Goal: Navigation & Orientation: Find specific page/section

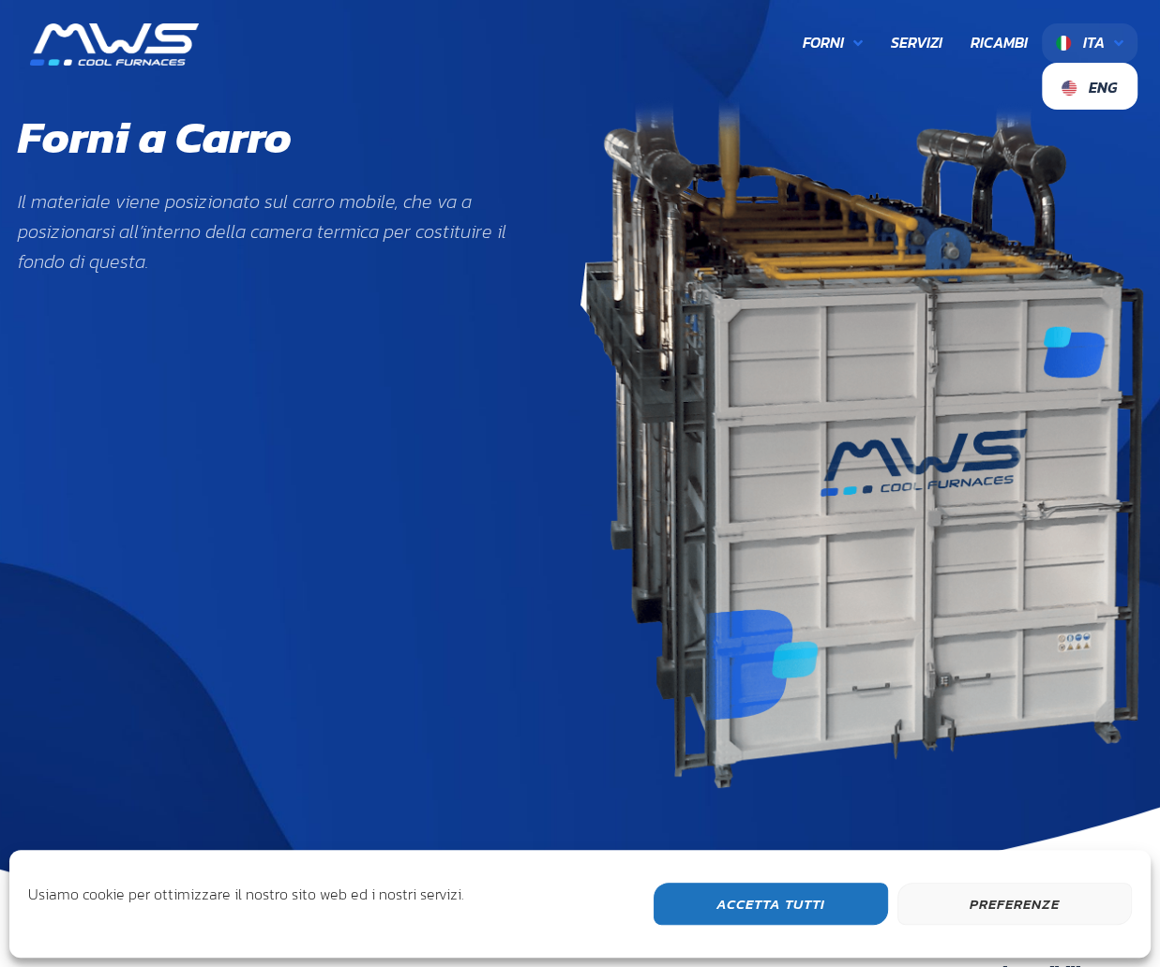
click at [1114, 43] on icon at bounding box center [1118, 43] width 9 height 15
click at [531, 182] on div "Forni a Carro Il materiale viene posizionato sul carro mobile, che va a posizio…" at bounding box center [299, 442] width 562 height 691
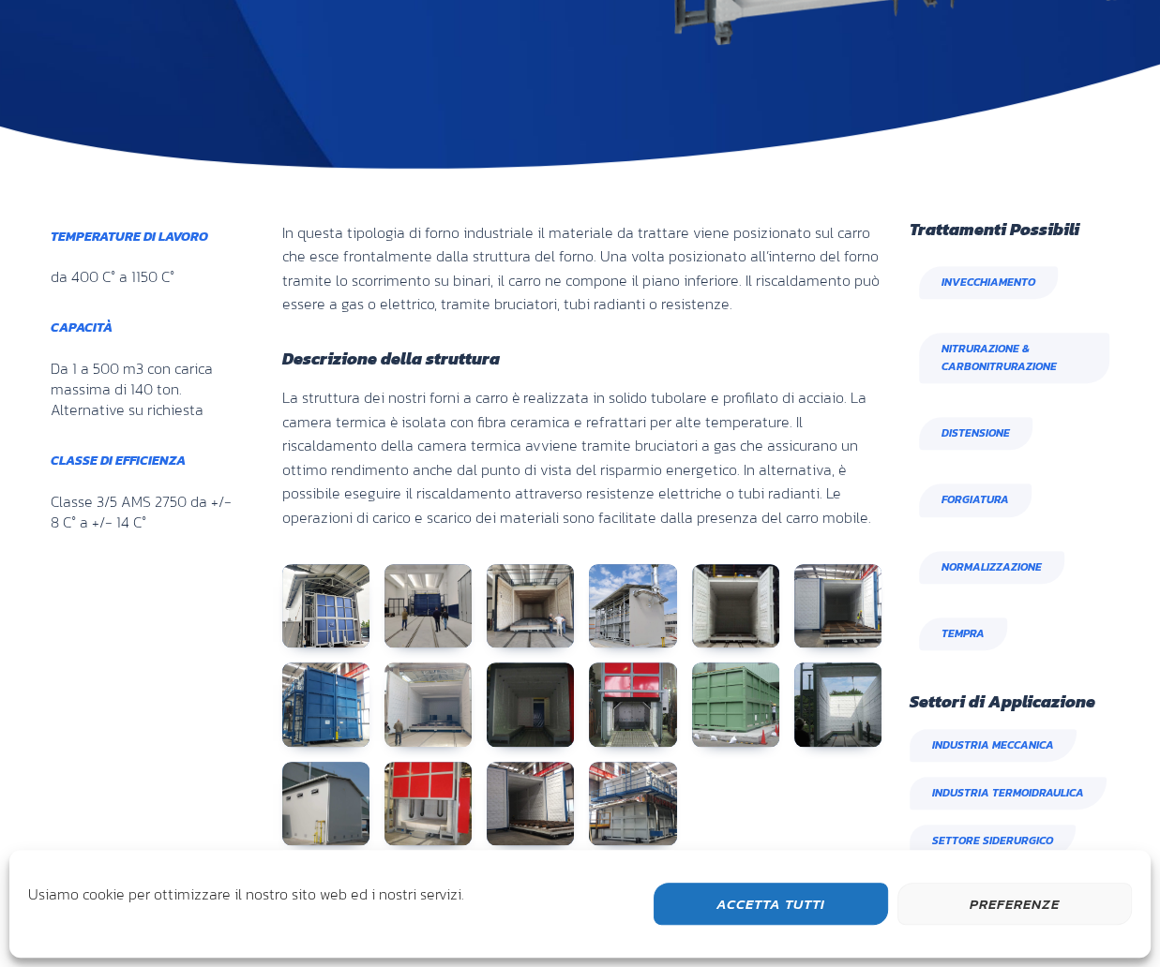
scroll to position [750, 0]
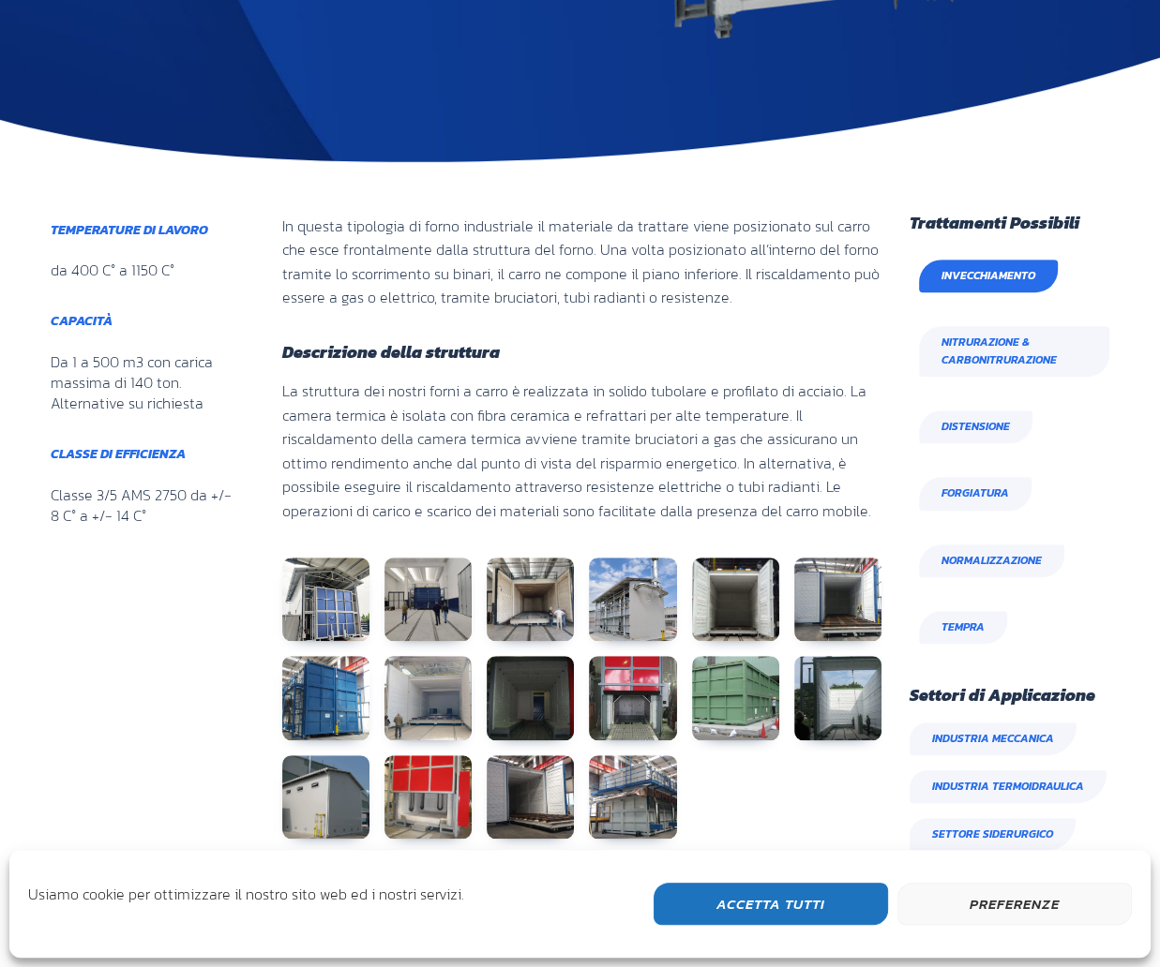
click at [1008, 287] on link "Invecchiamento" at bounding box center [988, 276] width 139 height 33
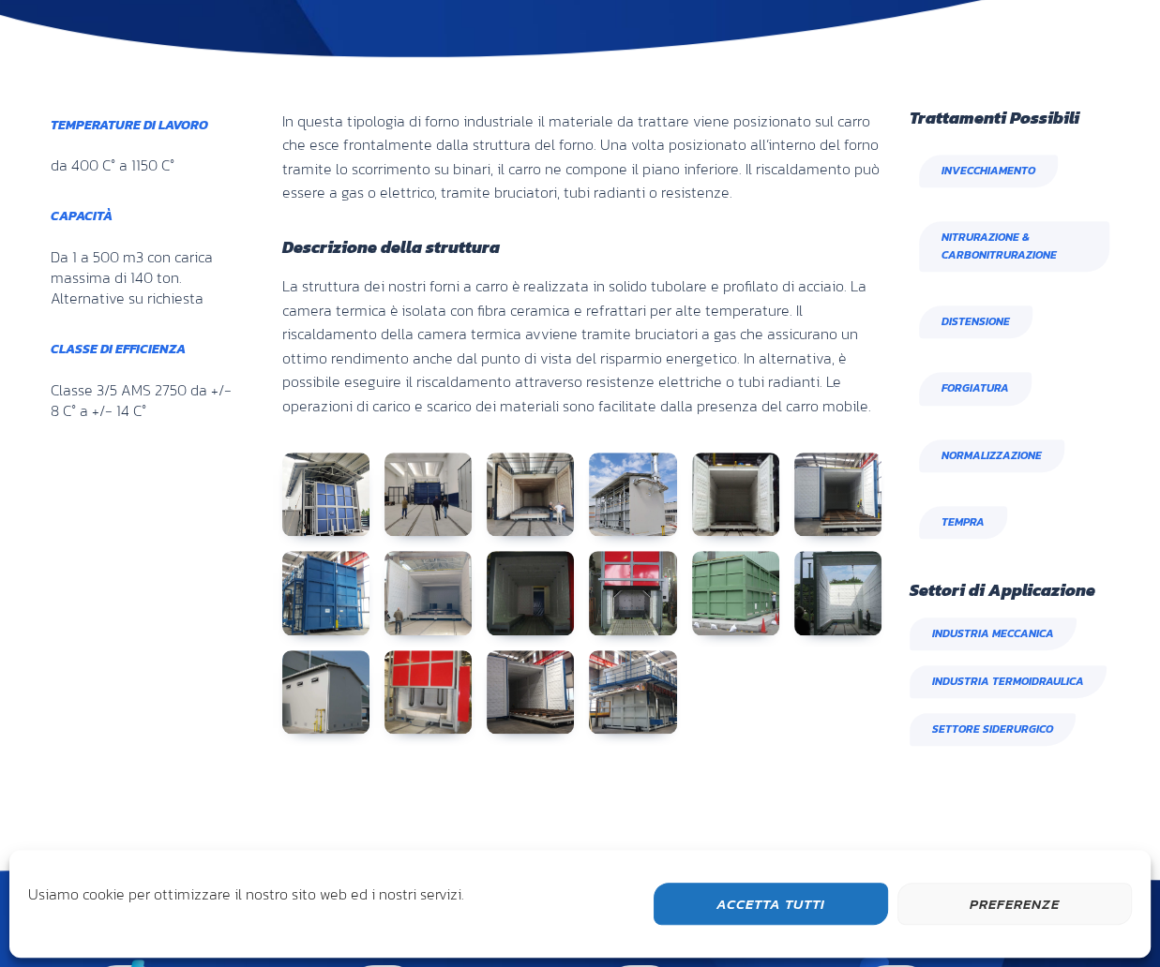
scroll to position [855, 0]
click at [540, 510] on link at bounding box center [530, 495] width 87 height 84
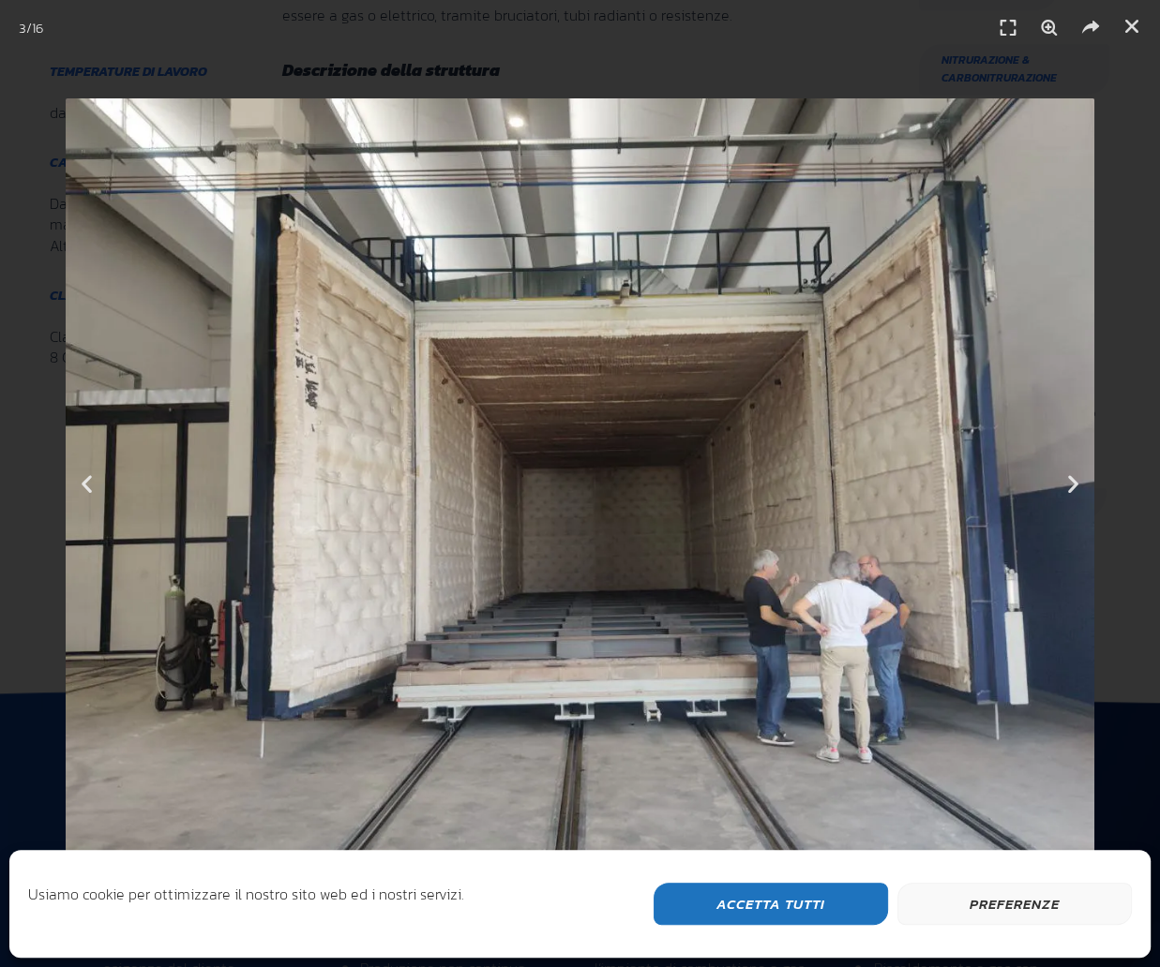
scroll to position [1042, 0]
click at [836, 893] on button "Accetta Tutti" at bounding box center [770, 904] width 234 height 42
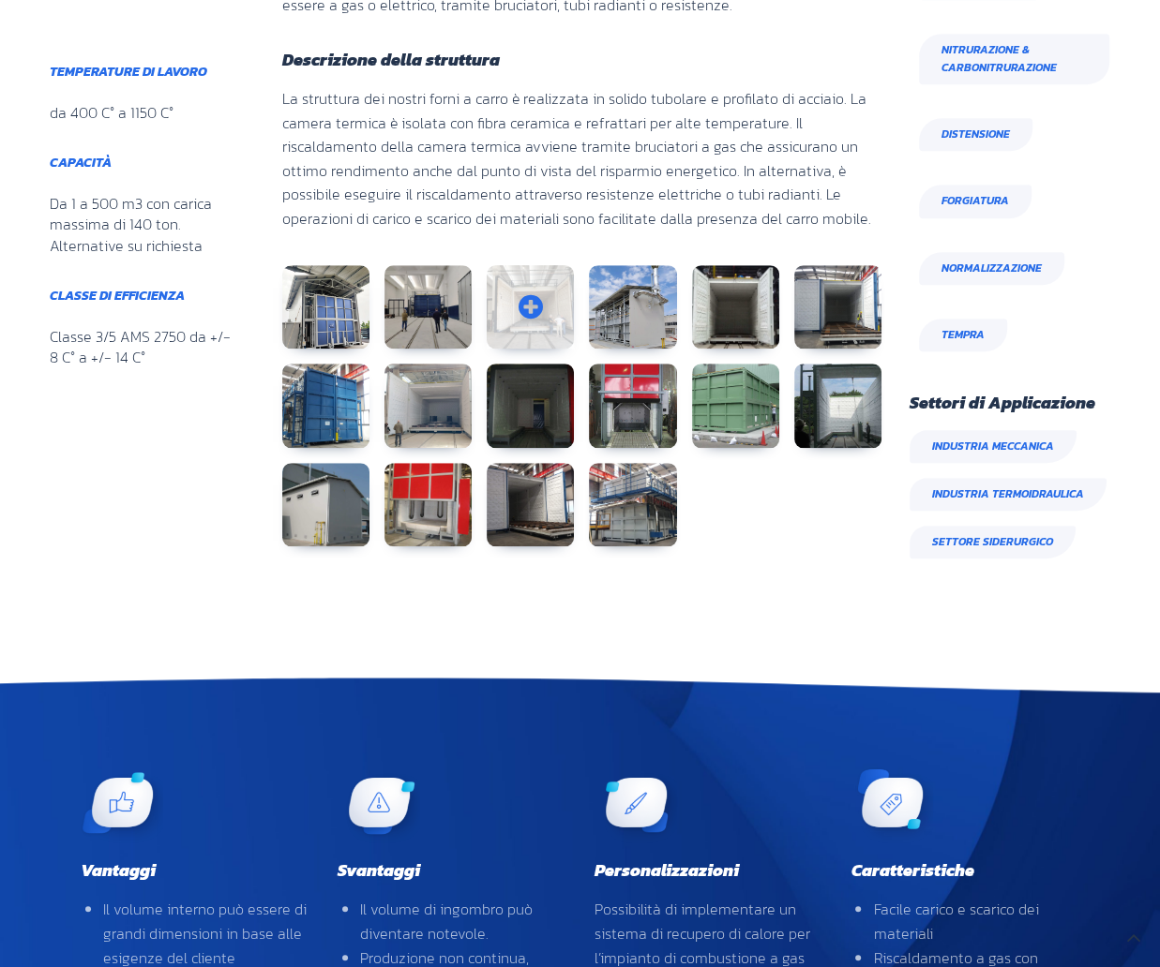
click at [547, 322] on link at bounding box center [530, 307] width 87 height 84
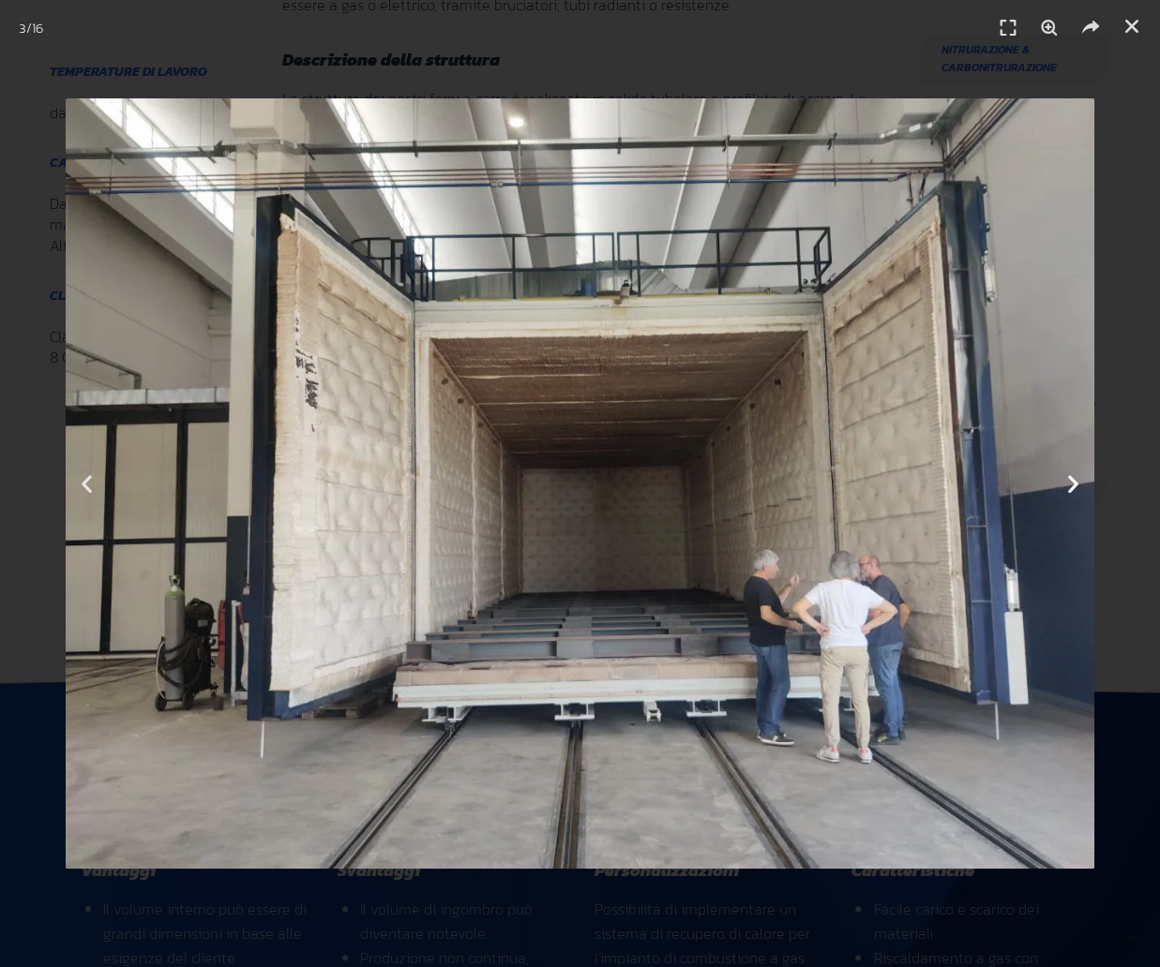
click at [1084, 482] on icon "Next slide" at bounding box center [1072, 483] width 23 height 23
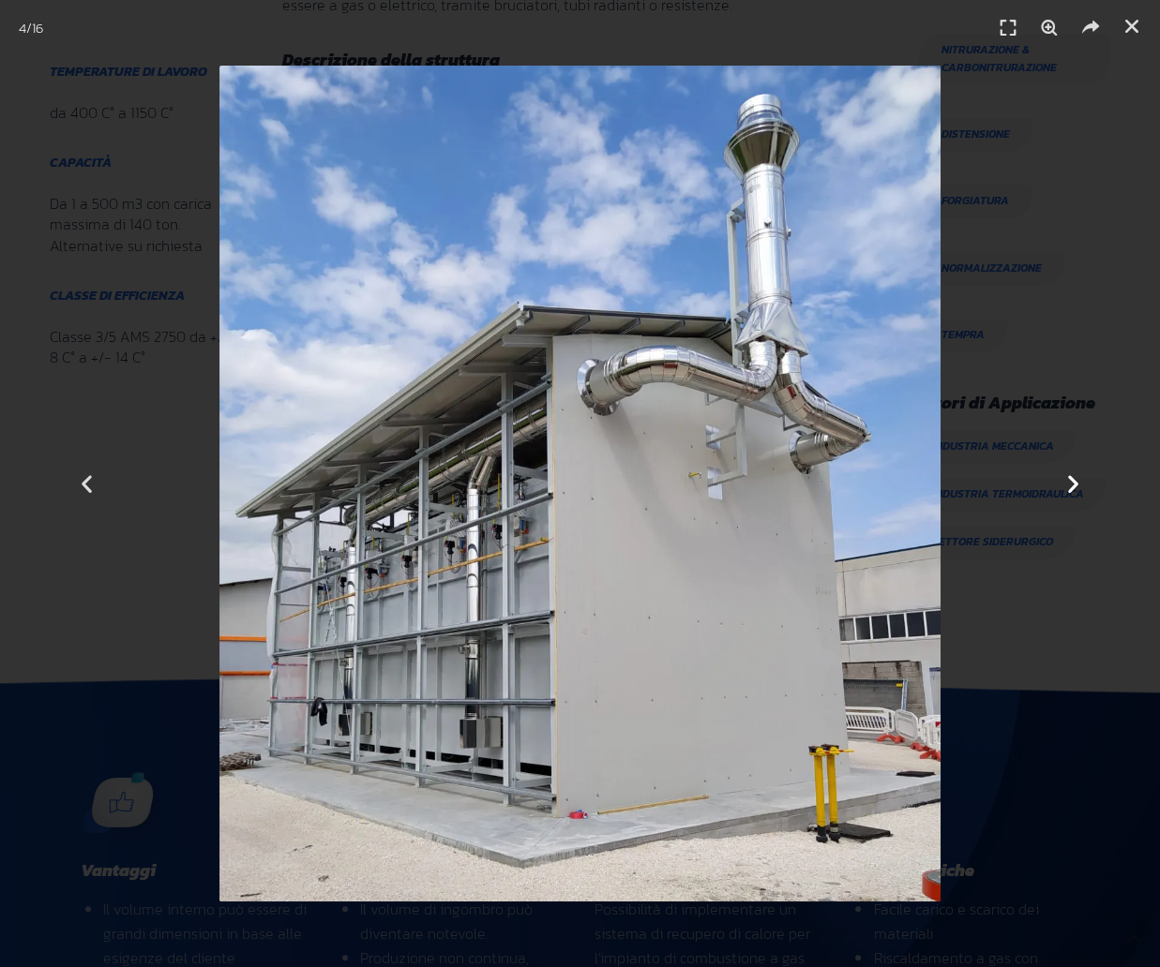
click at [1084, 481] on icon "Next slide" at bounding box center [1072, 483] width 23 height 23
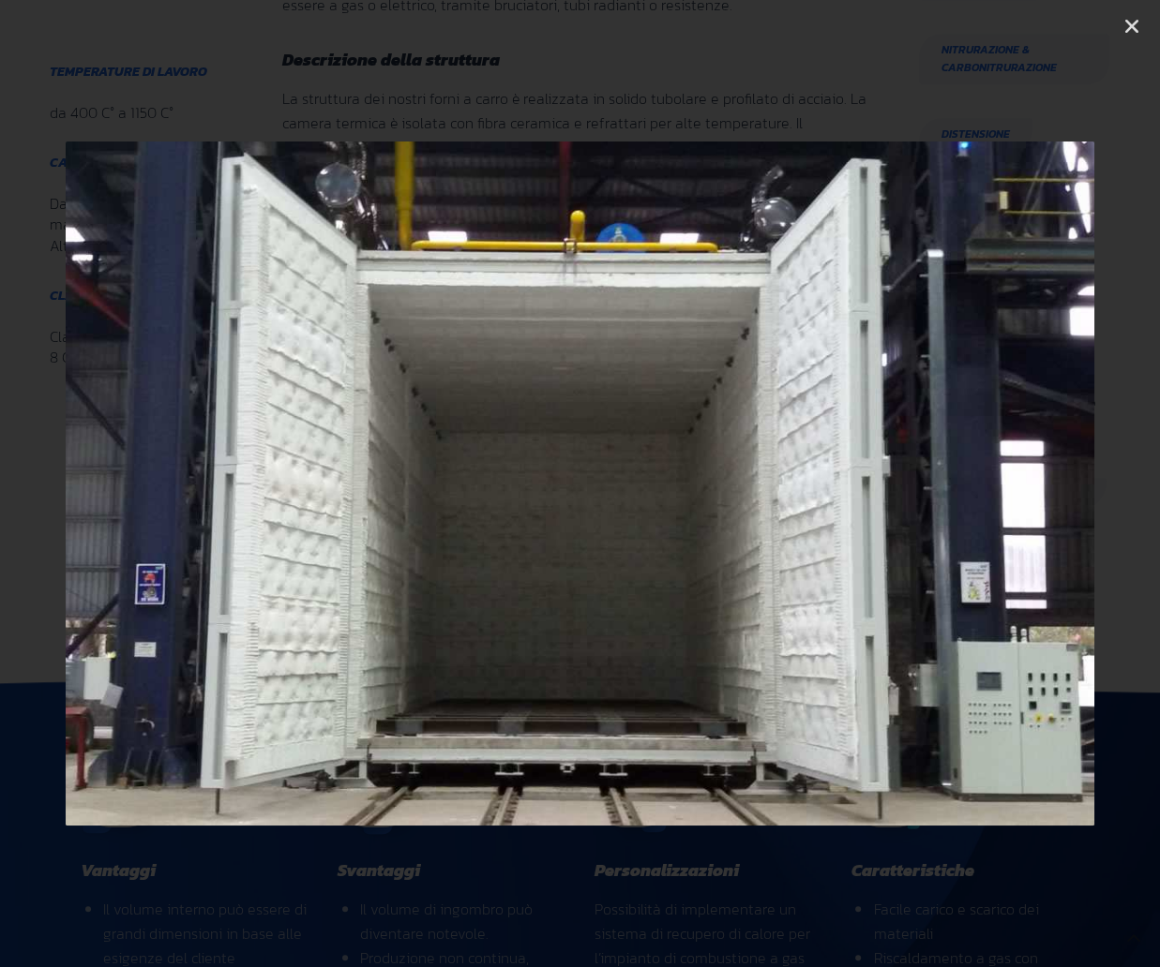
click at [1080, 485] on icon "Next slide" at bounding box center [1072, 483] width 23 height 23
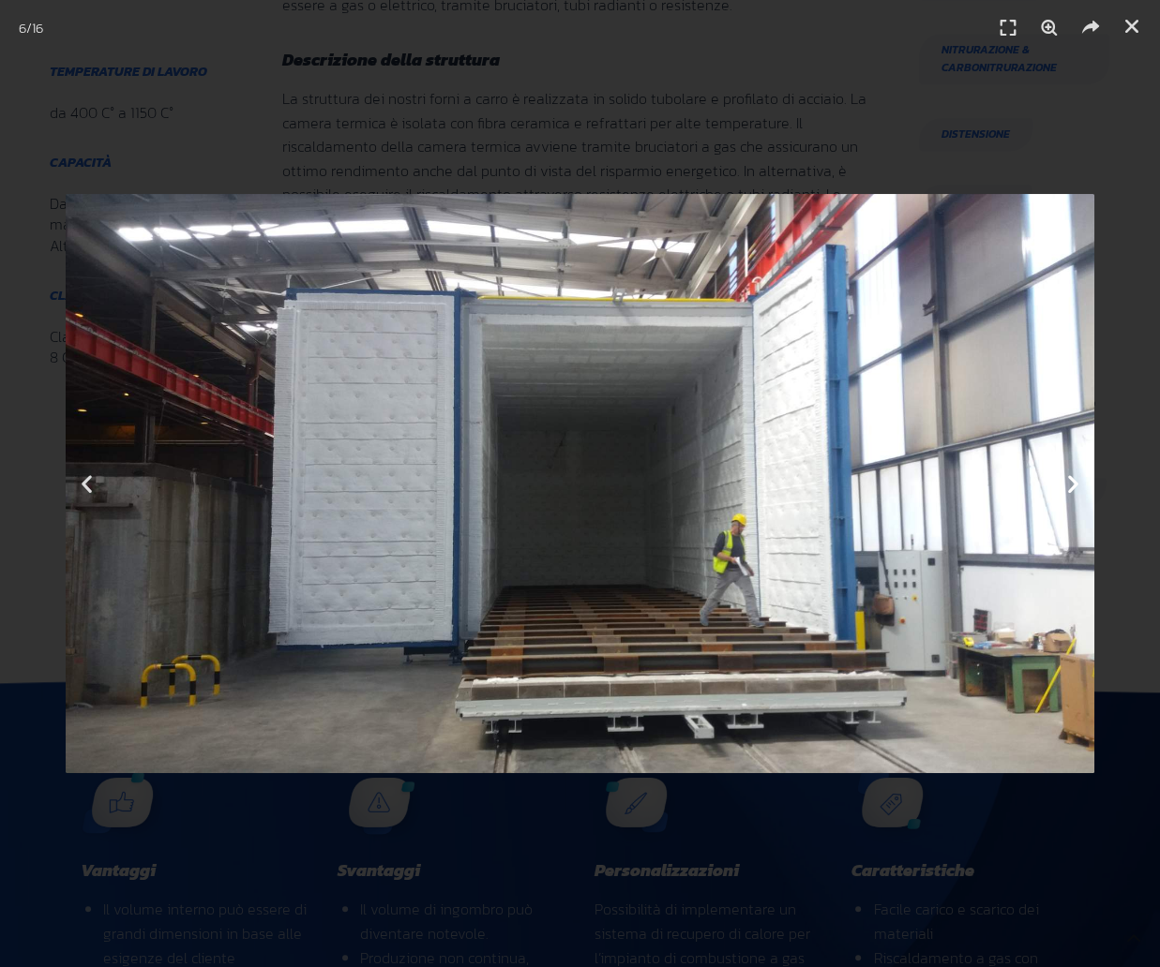
click at [1071, 475] on icon "Next slide" at bounding box center [1072, 483] width 23 height 23
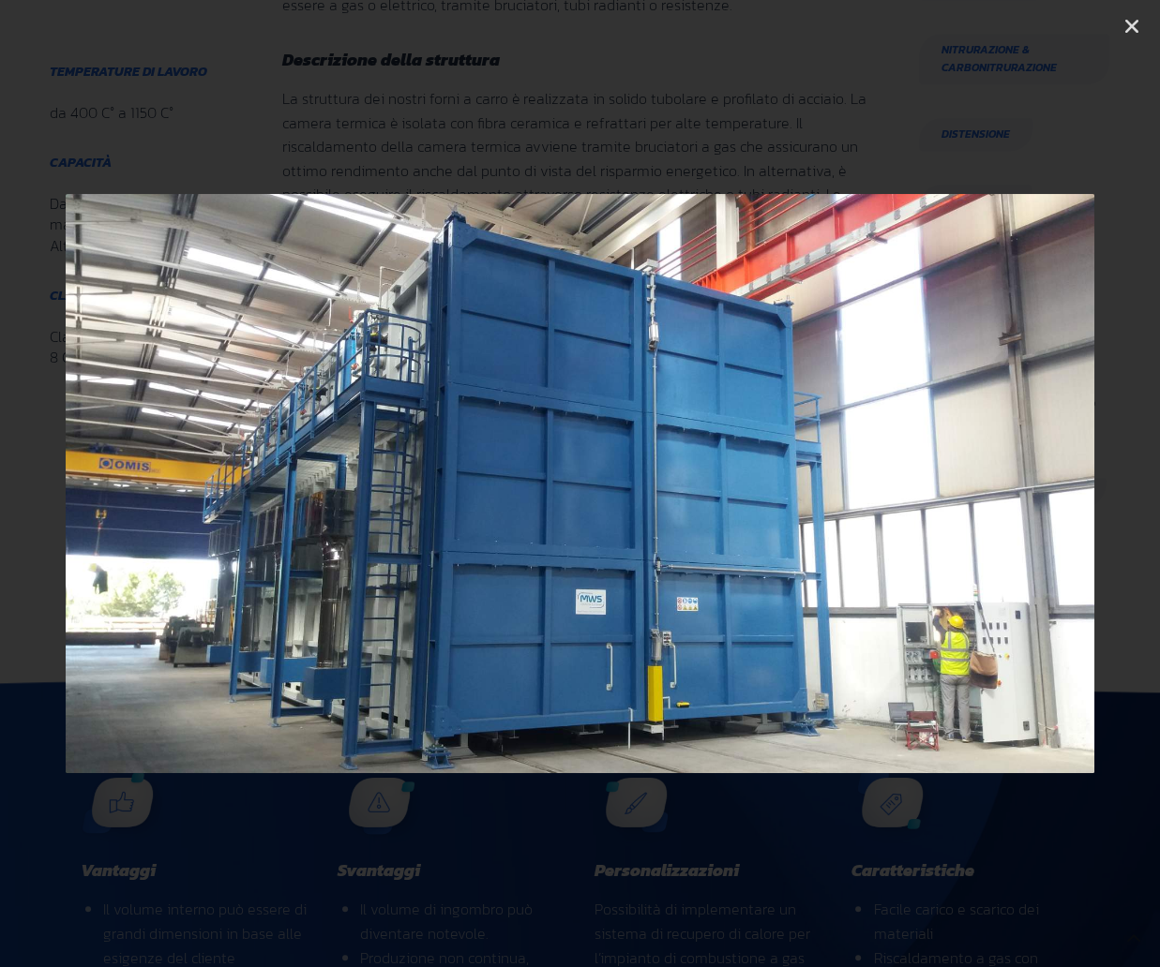
click at [1071, 475] on icon "Next slide" at bounding box center [1072, 483] width 23 height 23
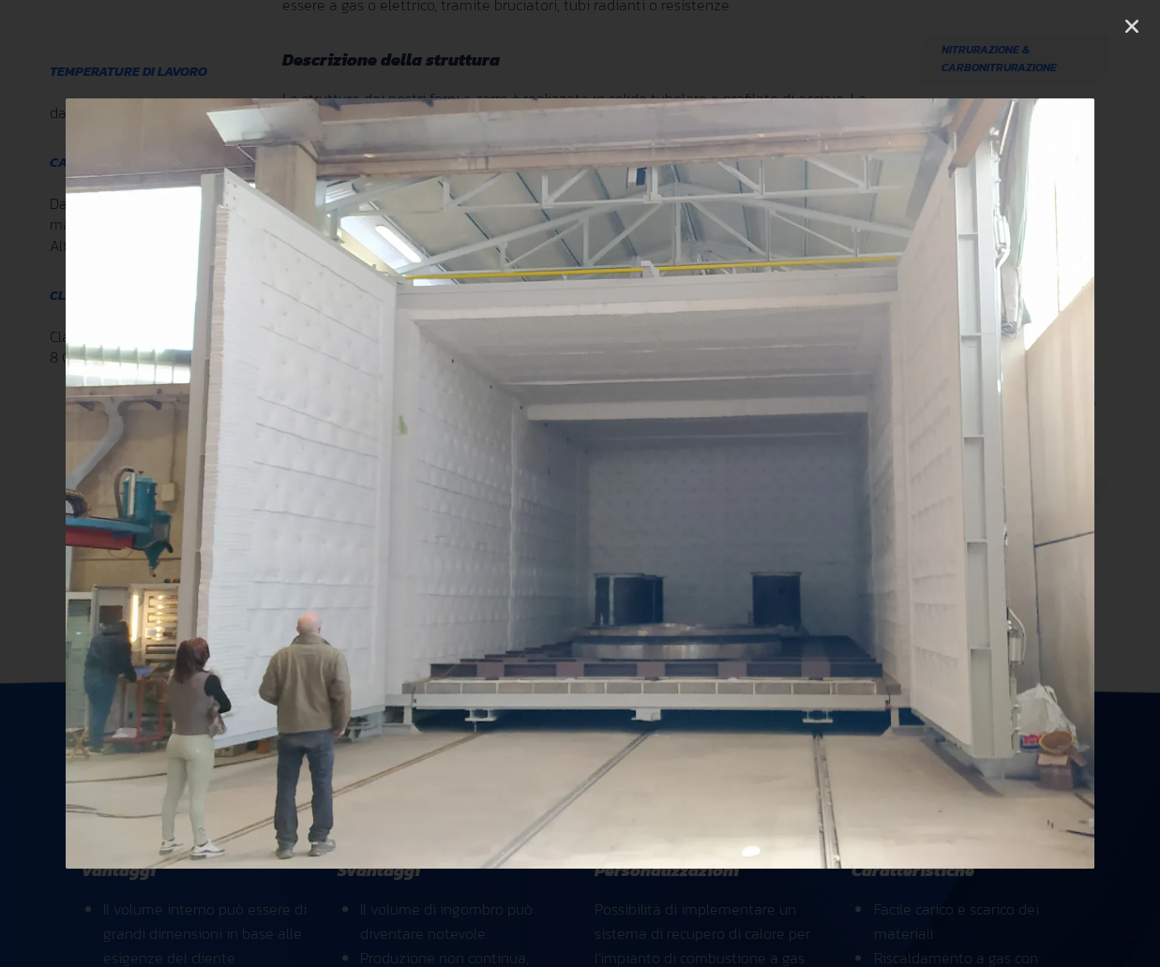
click at [1071, 475] on icon "Next slide" at bounding box center [1072, 483] width 23 height 23
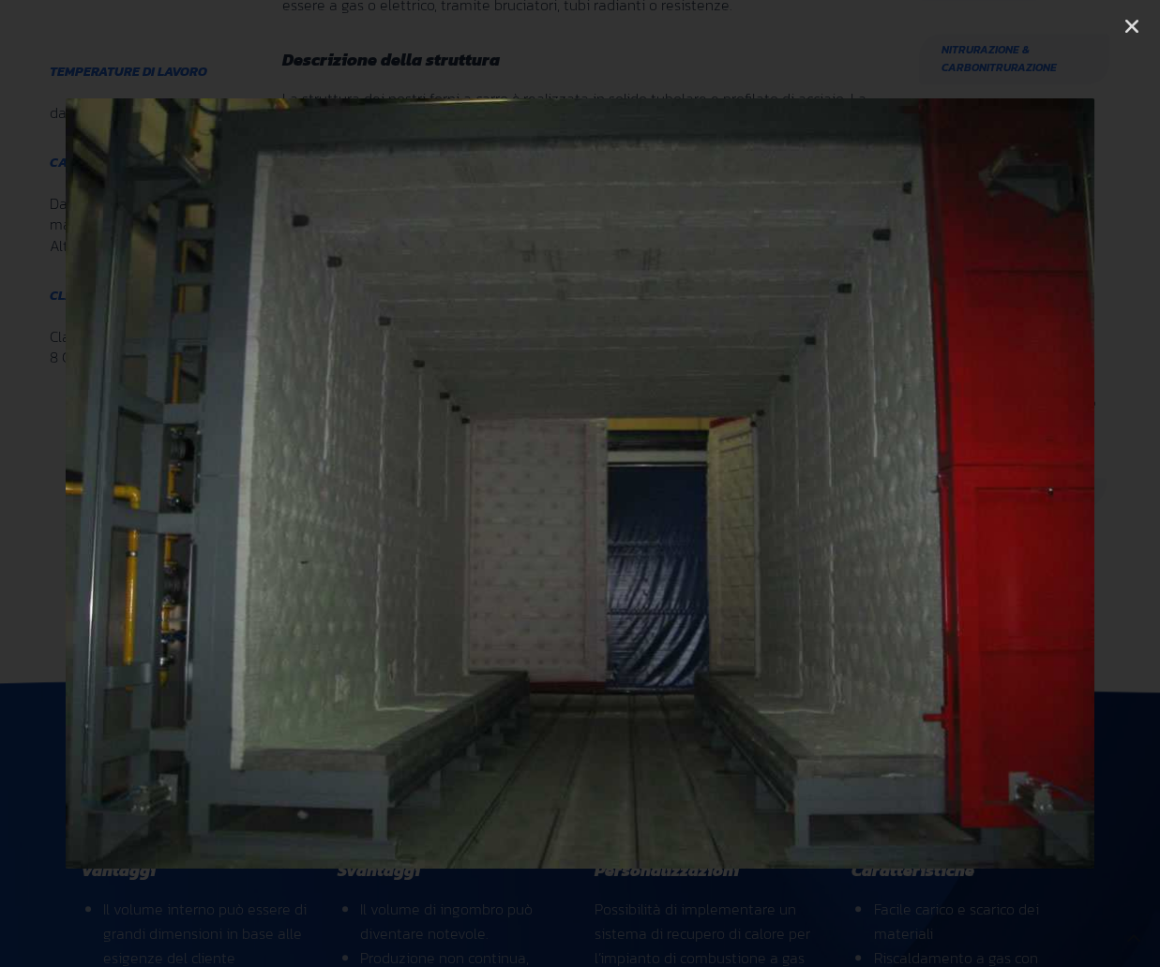
click at [1071, 475] on icon "Next slide" at bounding box center [1072, 483] width 23 height 23
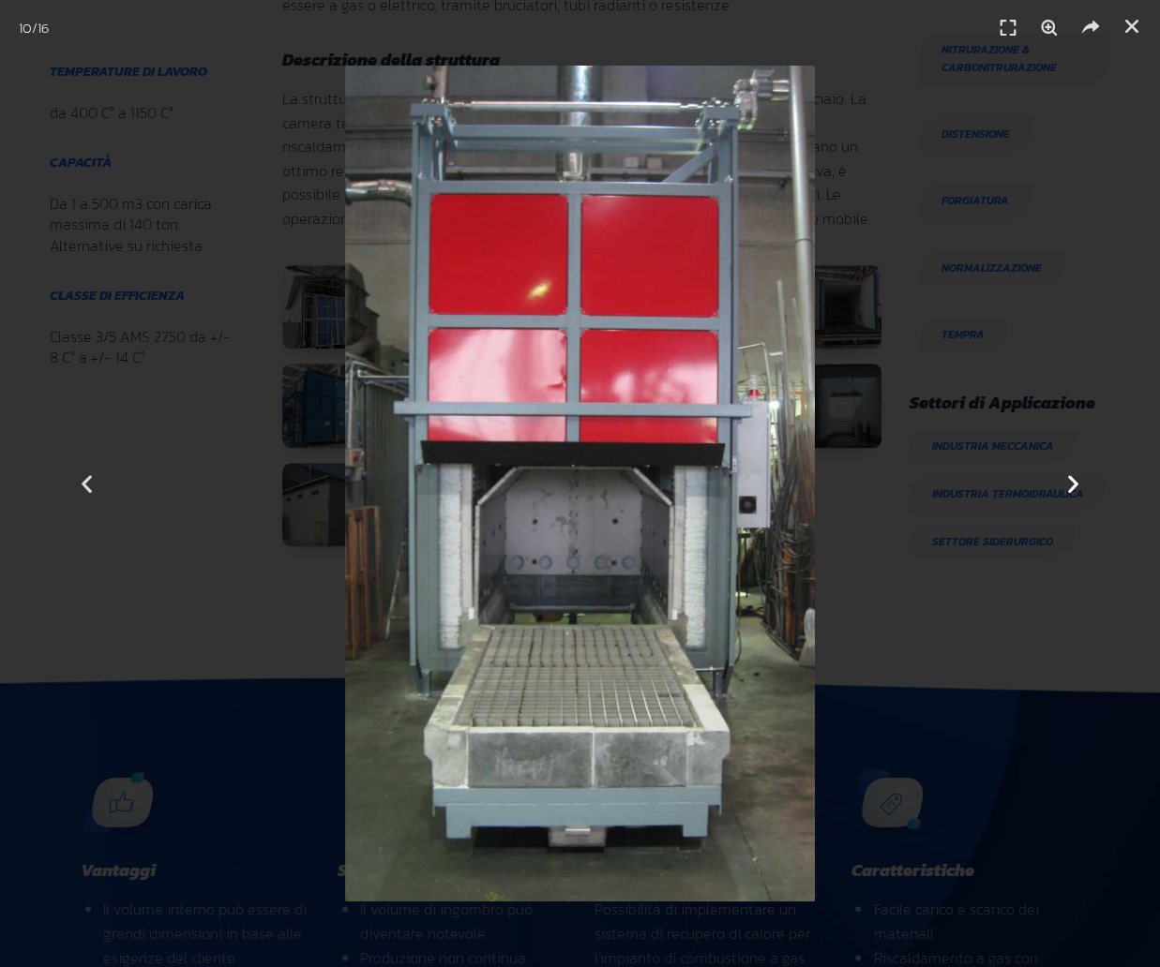
click at [1071, 475] on icon "Next slide" at bounding box center [1072, 483] width 23 height 23
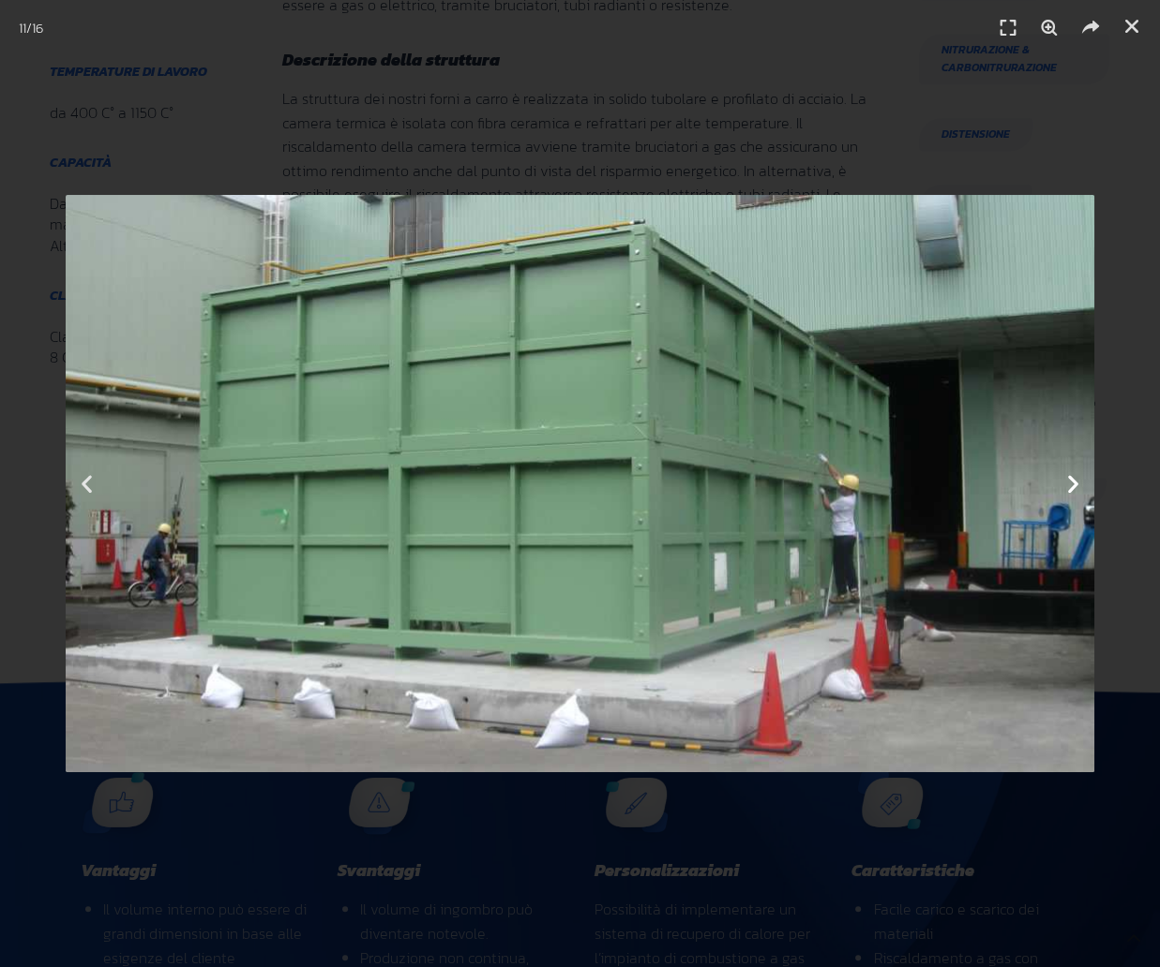
click at [1071, 475] on icon "Next slide" at bounding box center [1072, 483] width 23 height 23
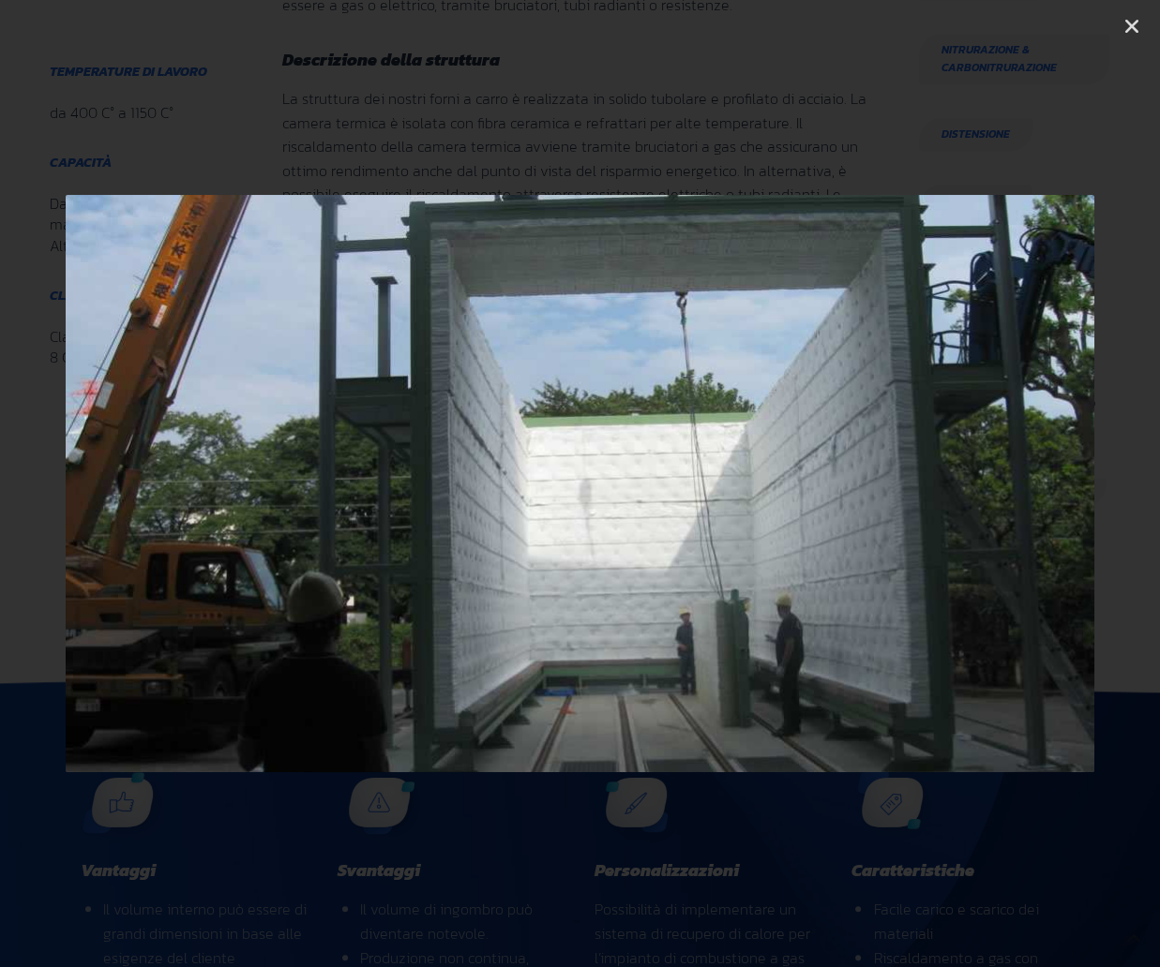
click at [1071, 475] on icon "Next slide" at bounding box center [1072, 483] width 23 height 23
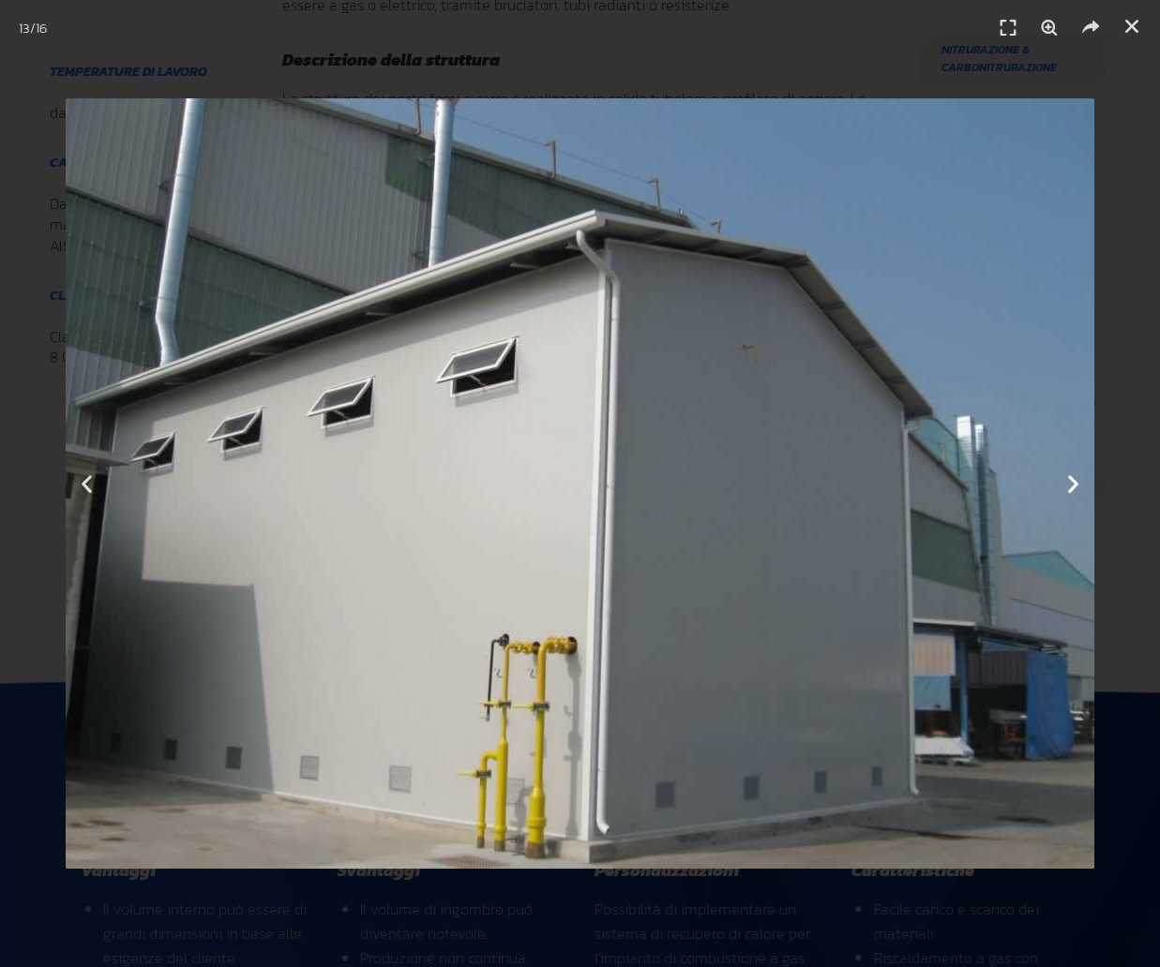
click at [1071, 475] on icon "Next slide" at bounding box center [1072, 483] width 23 height 23
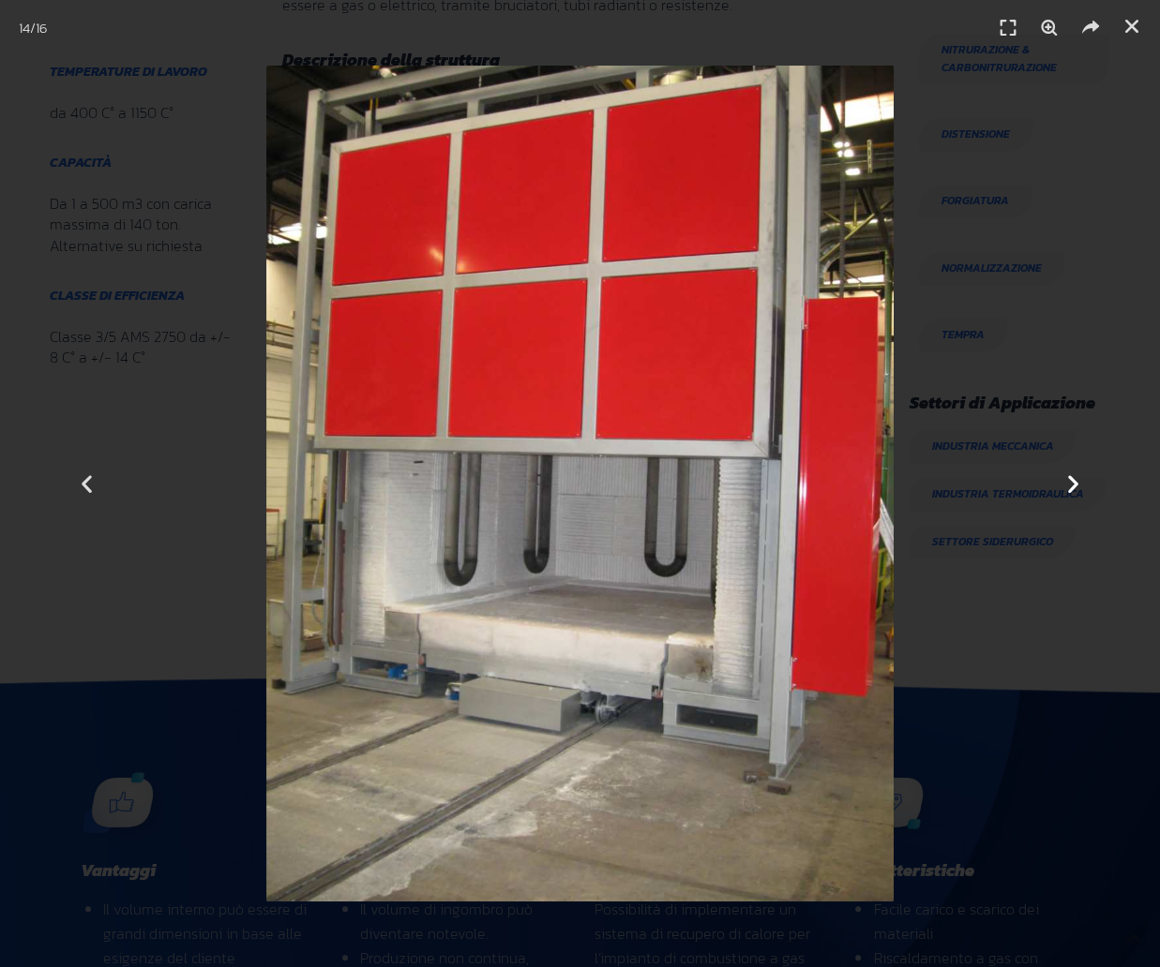
click at [1071, 475] on icon "Next slide" at bounding box center [1072, 483] width 23 height 23
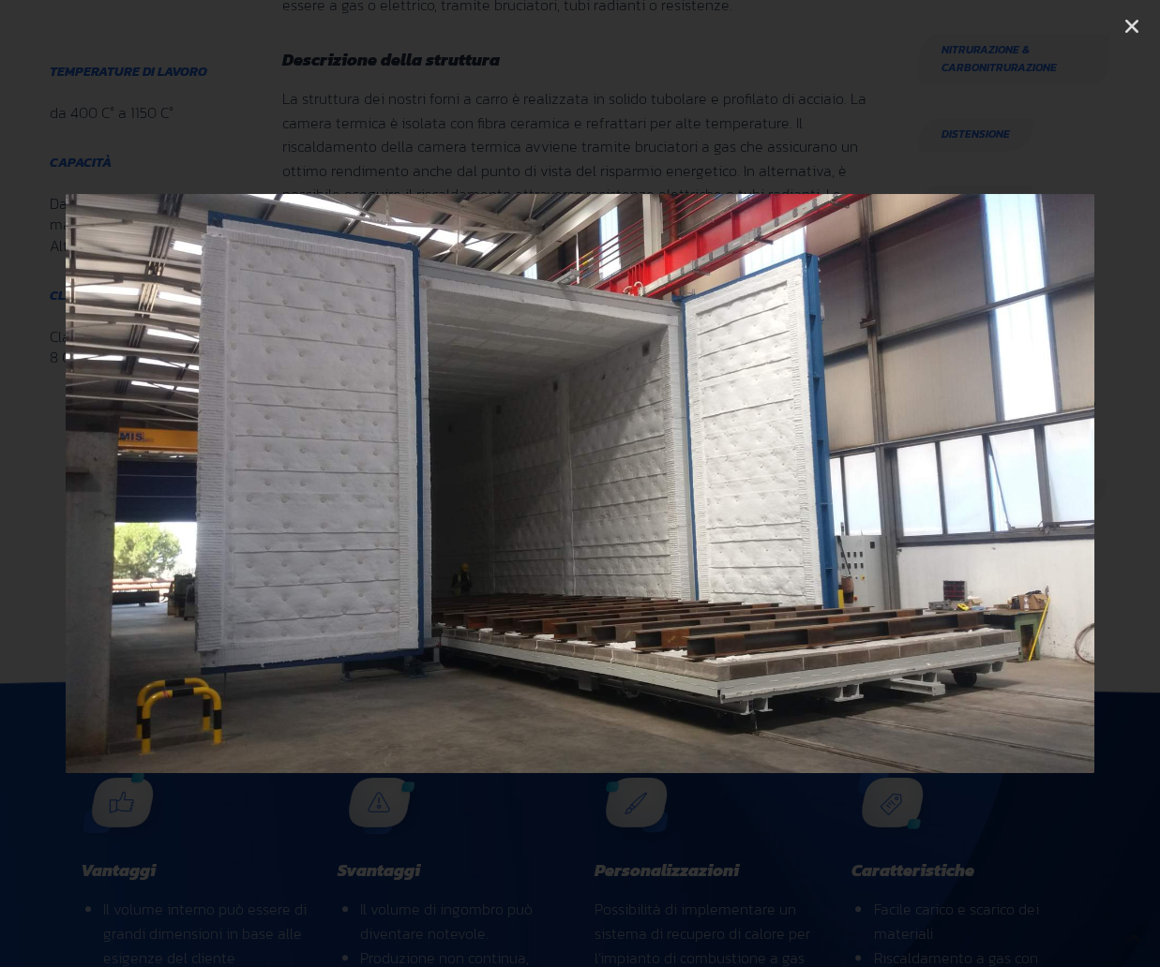
click at [1071, 475] on icon "Next slide" at bounding box center [1072, 483] width 23 height 23
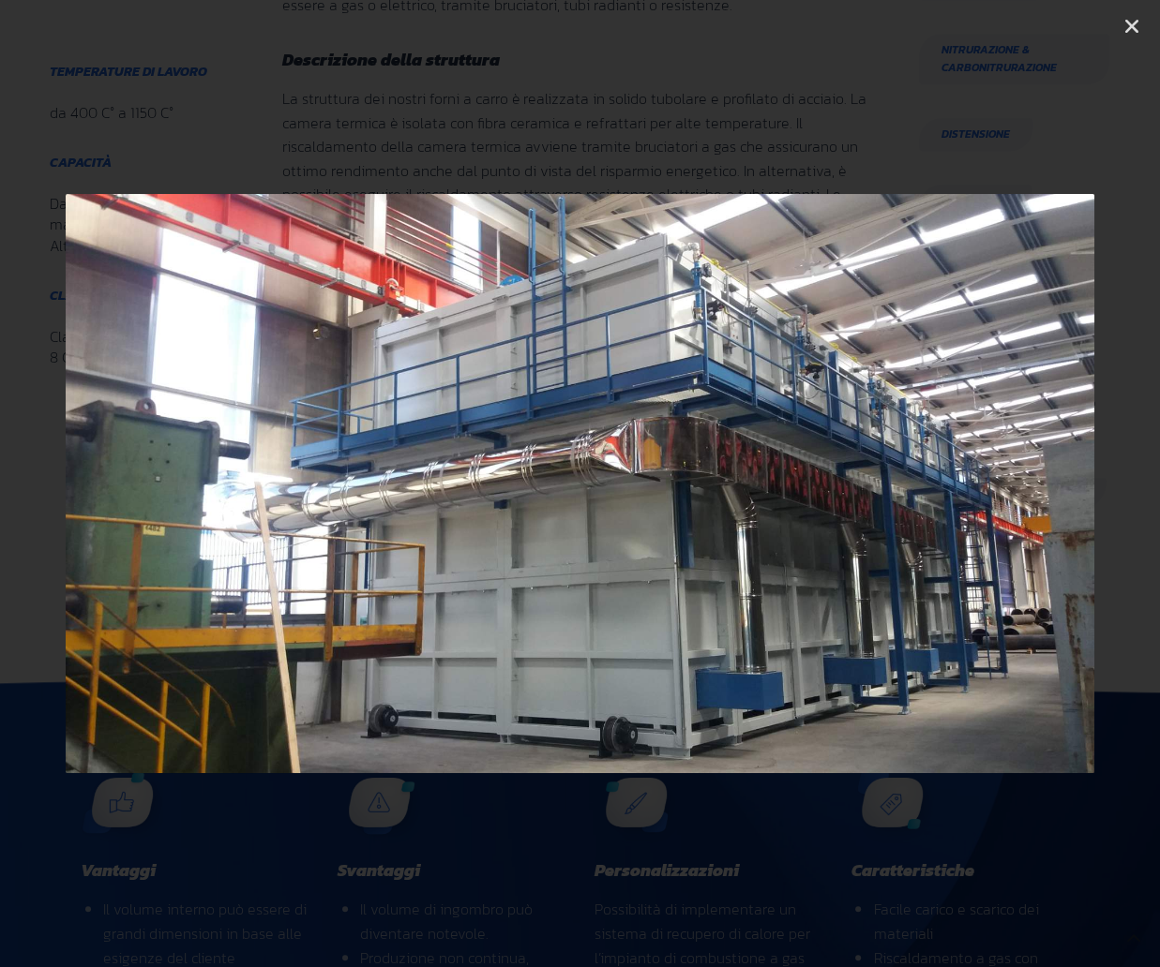
click at [1071, 475] on icon "Next slide" at bounding box center [1072, 483] width 23 height 23
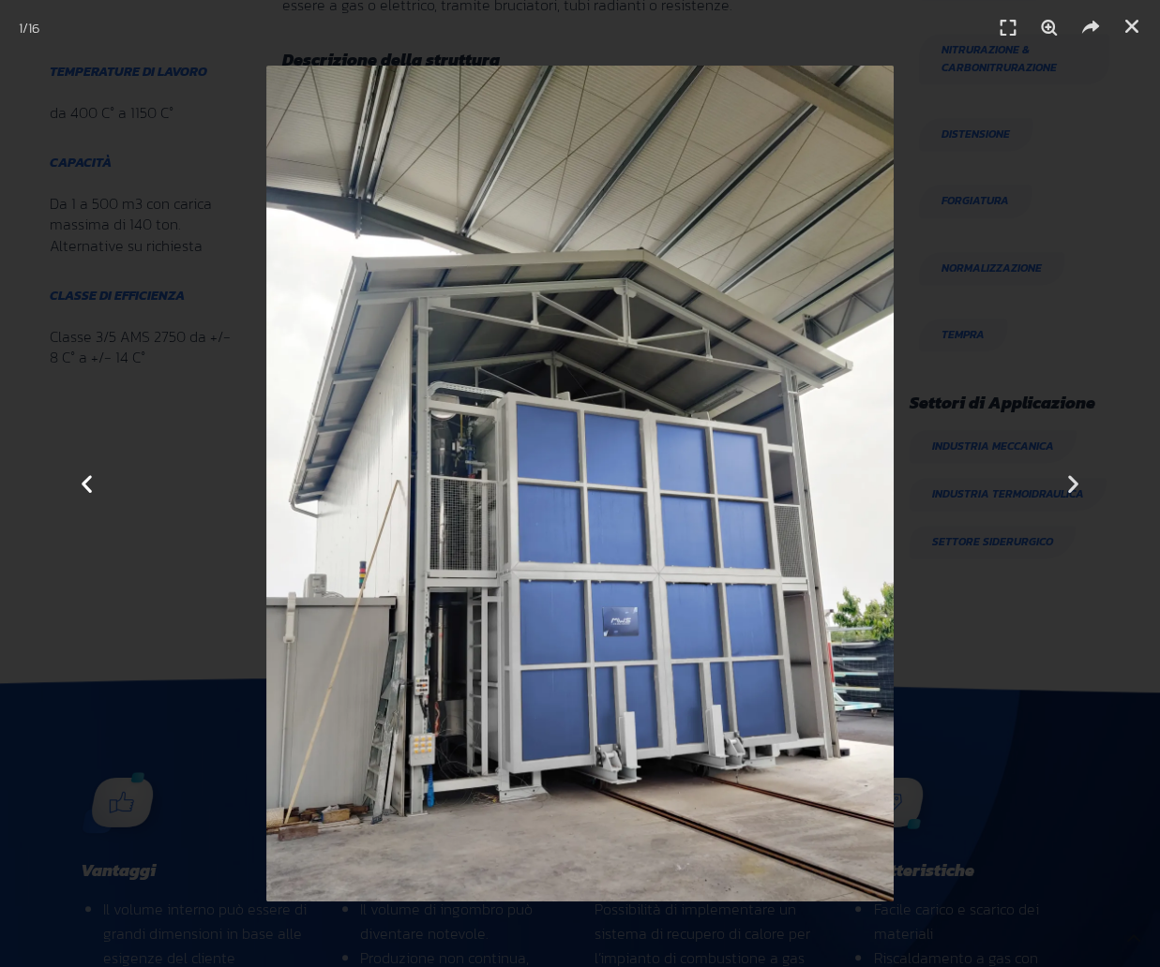
click at [82, 484] on icon "Previous slide" at bounding box center [86, 483] width 23 height 23
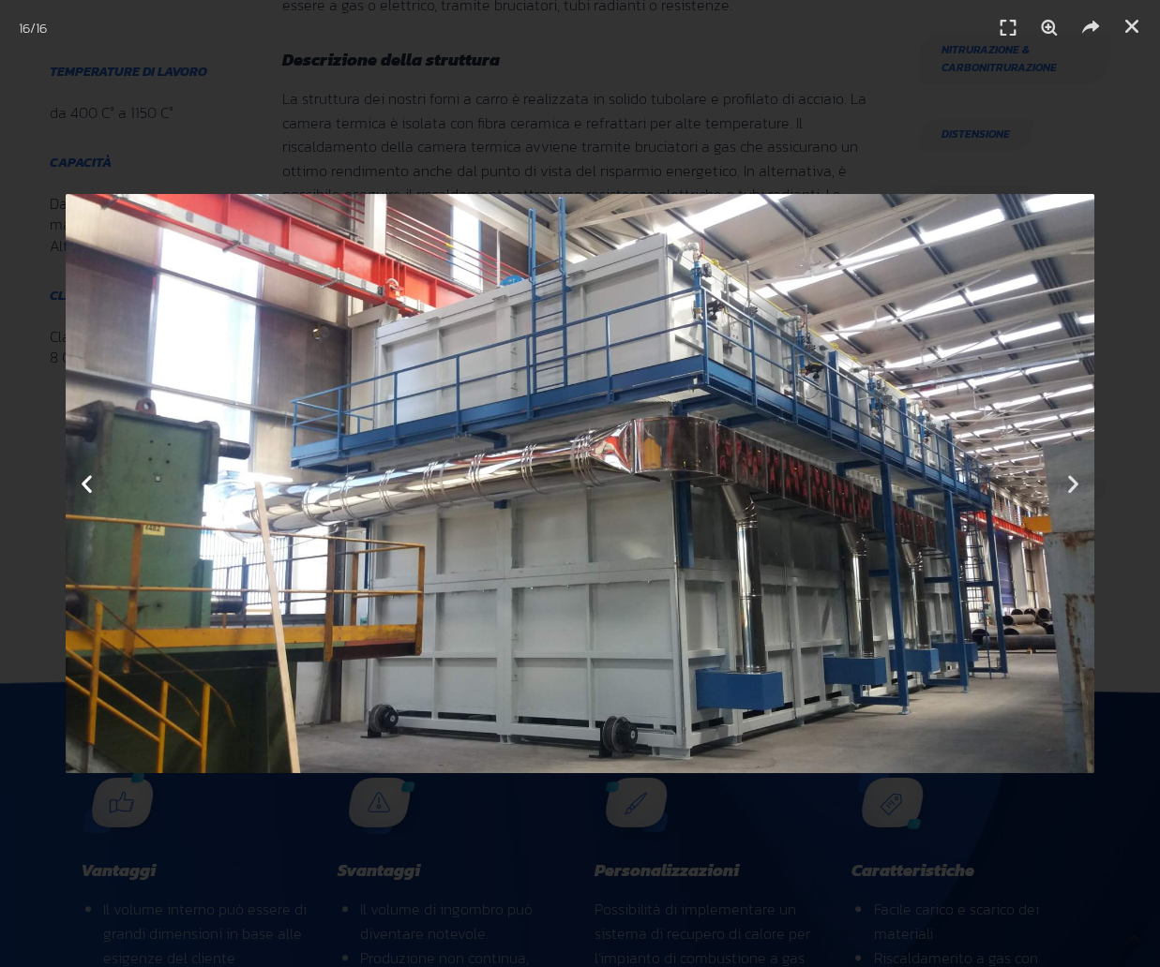
click at [82, 484] on icon "Previous slide" at bounding box center [86, 483] width 23 height 23
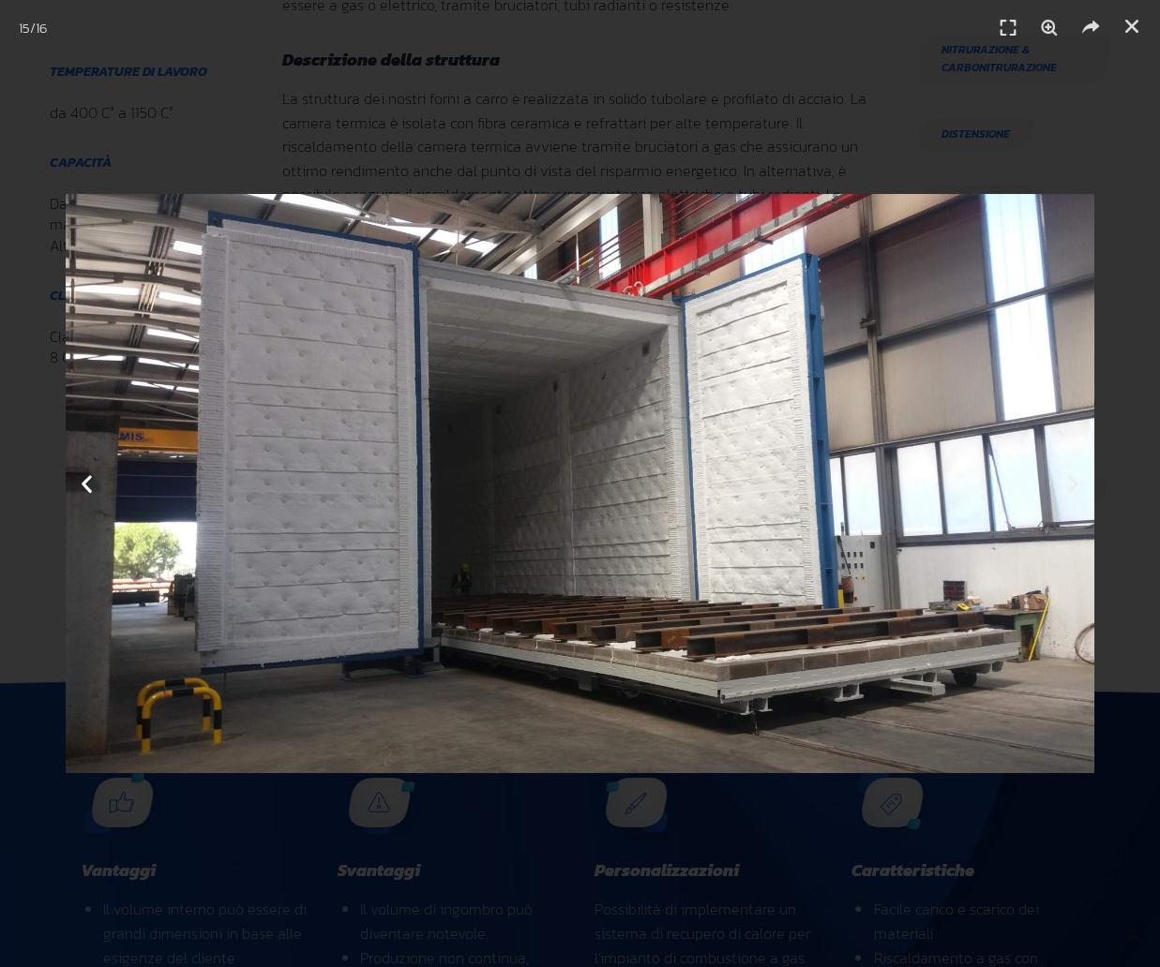
click at [82, 484] on icon "Previous slide" at bounding box center [86, 483] width 23 height 23
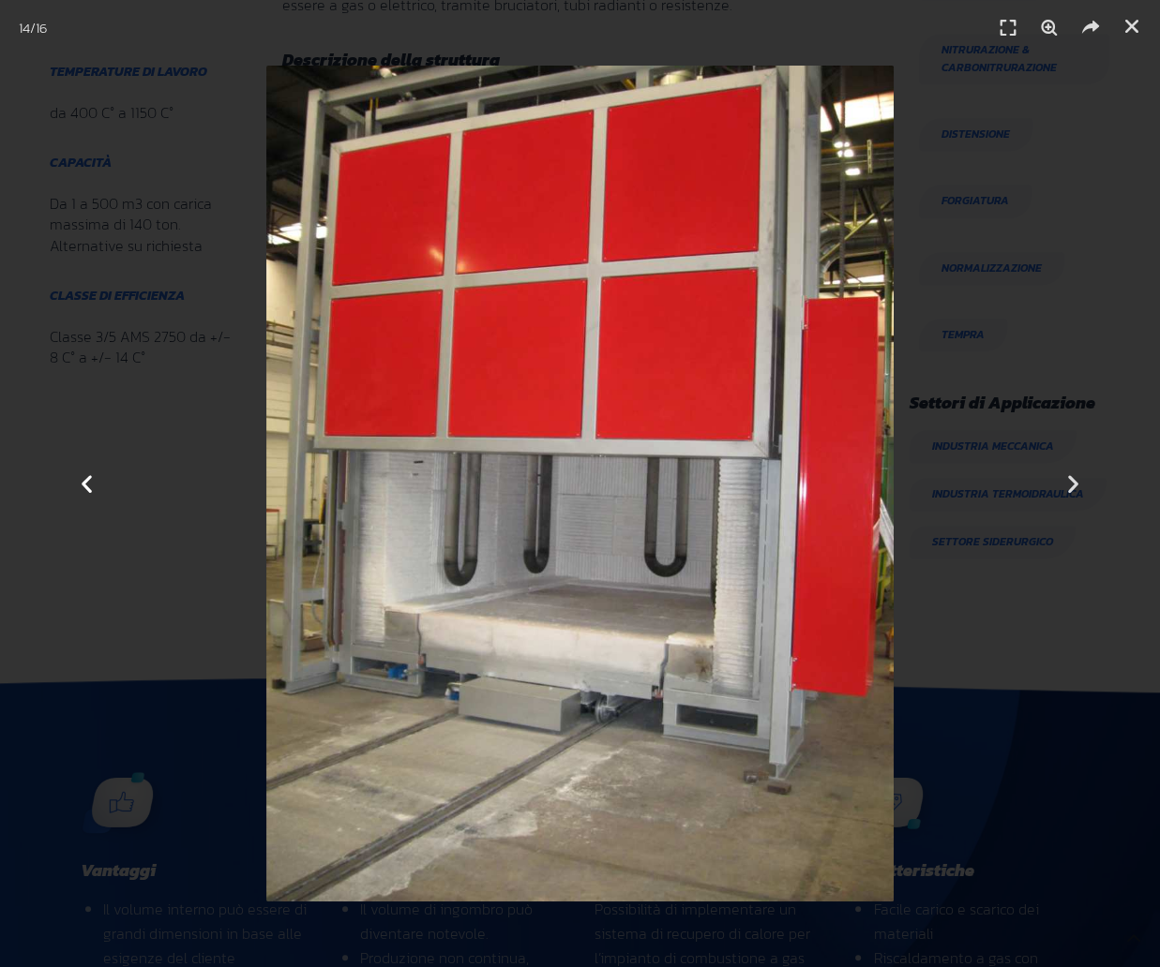
click at [82, 484] on icon "Previous slide" at bounding box center [86, 483] width 23 height 23
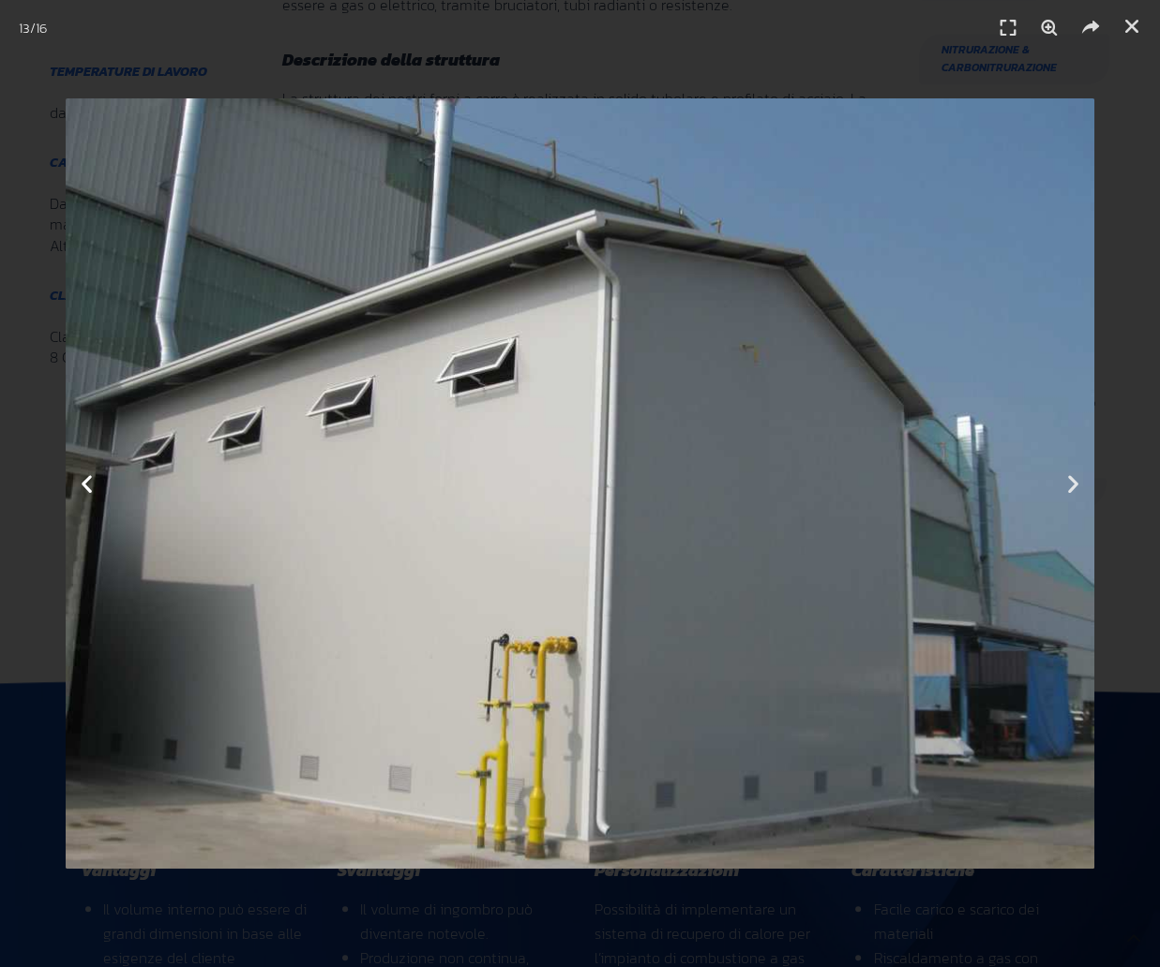
click at [82, 484] on icon "Previous slide" at bounding box center [86, 483] width 23 height 23
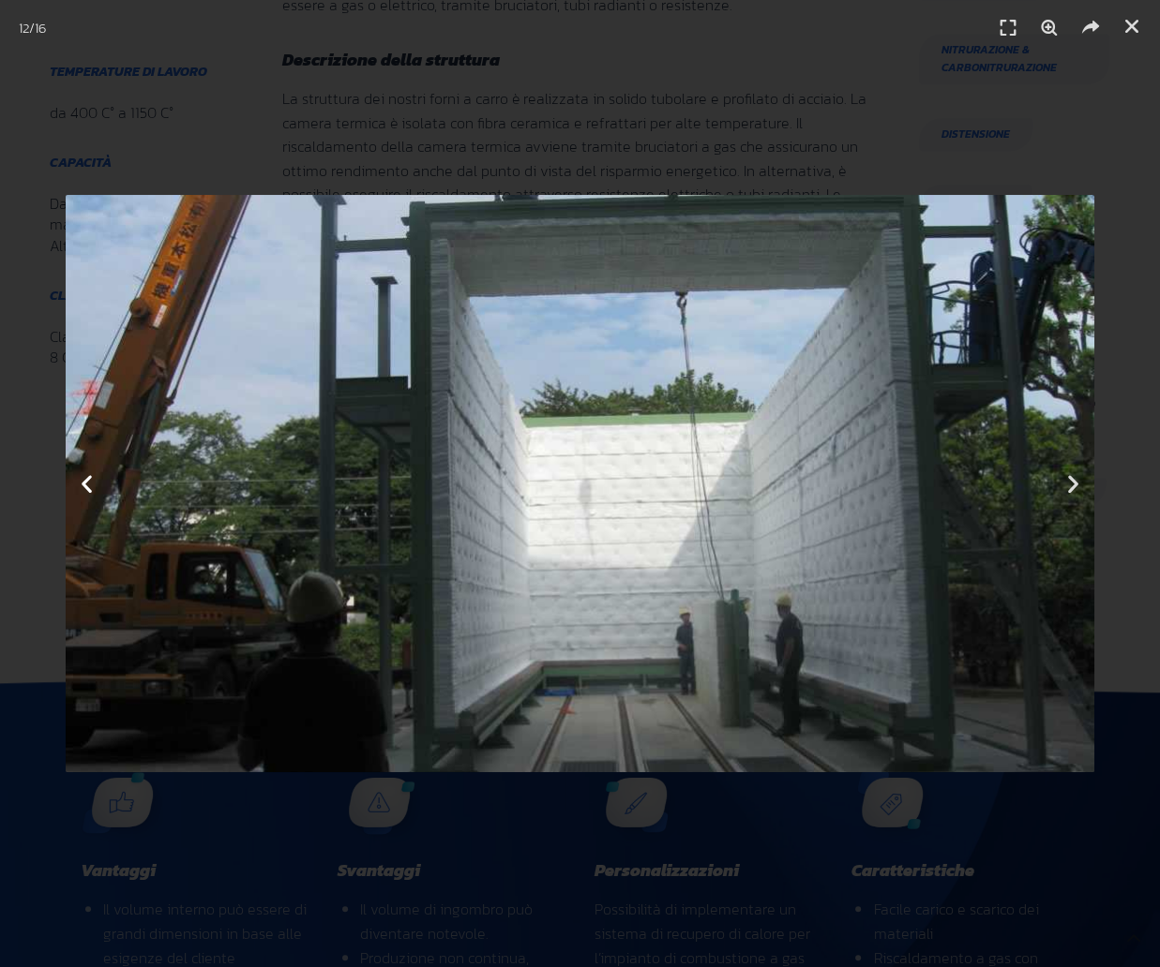
click at [82, 484] on icon "Previous slide" at bounding box center [86, 483] width 23 height 23
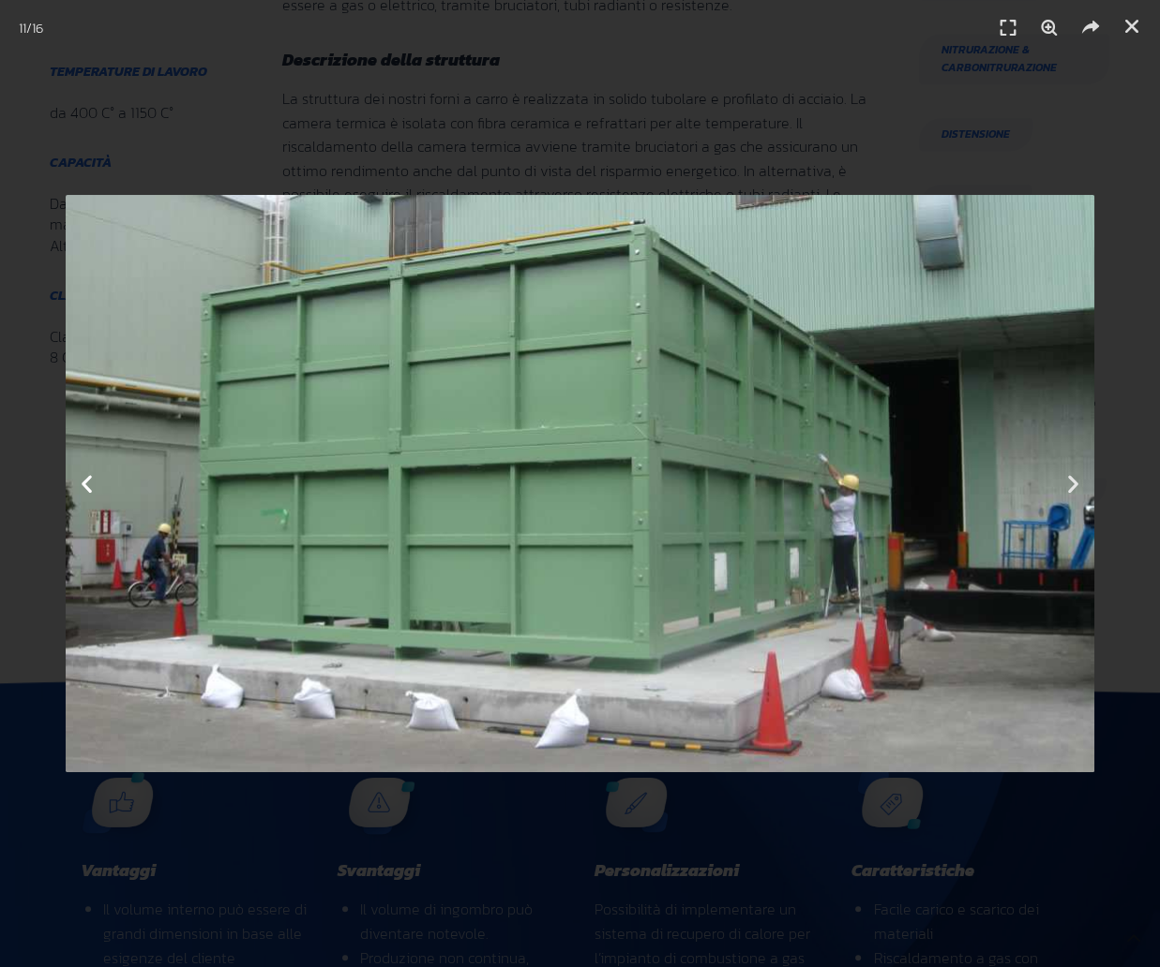
click at [82, 484] on icon "Previous slide" at bounding box center [86, 483] width 23 height 23
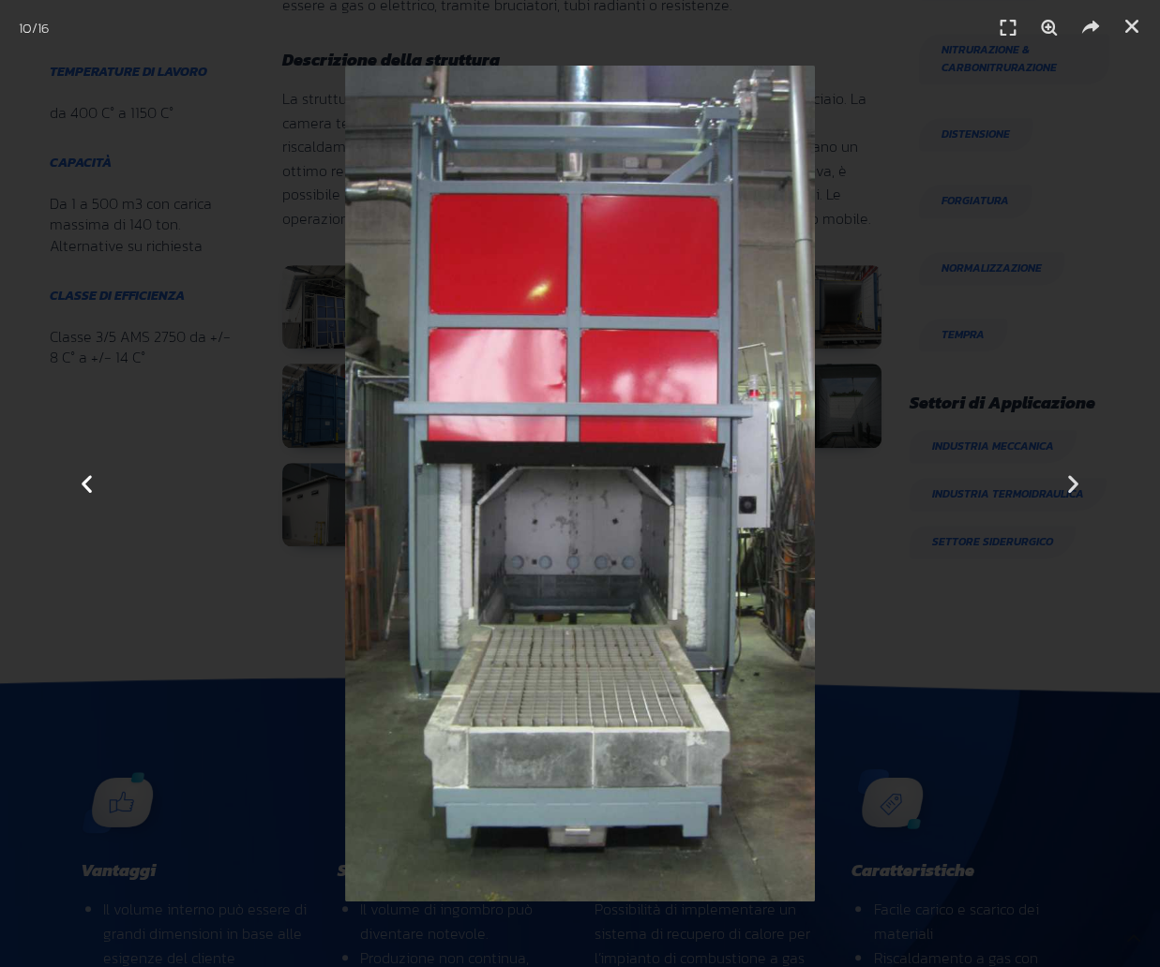
click at [82, 484] on icon "Previous slide" at bounding box center [86, 483] width 23 height 23
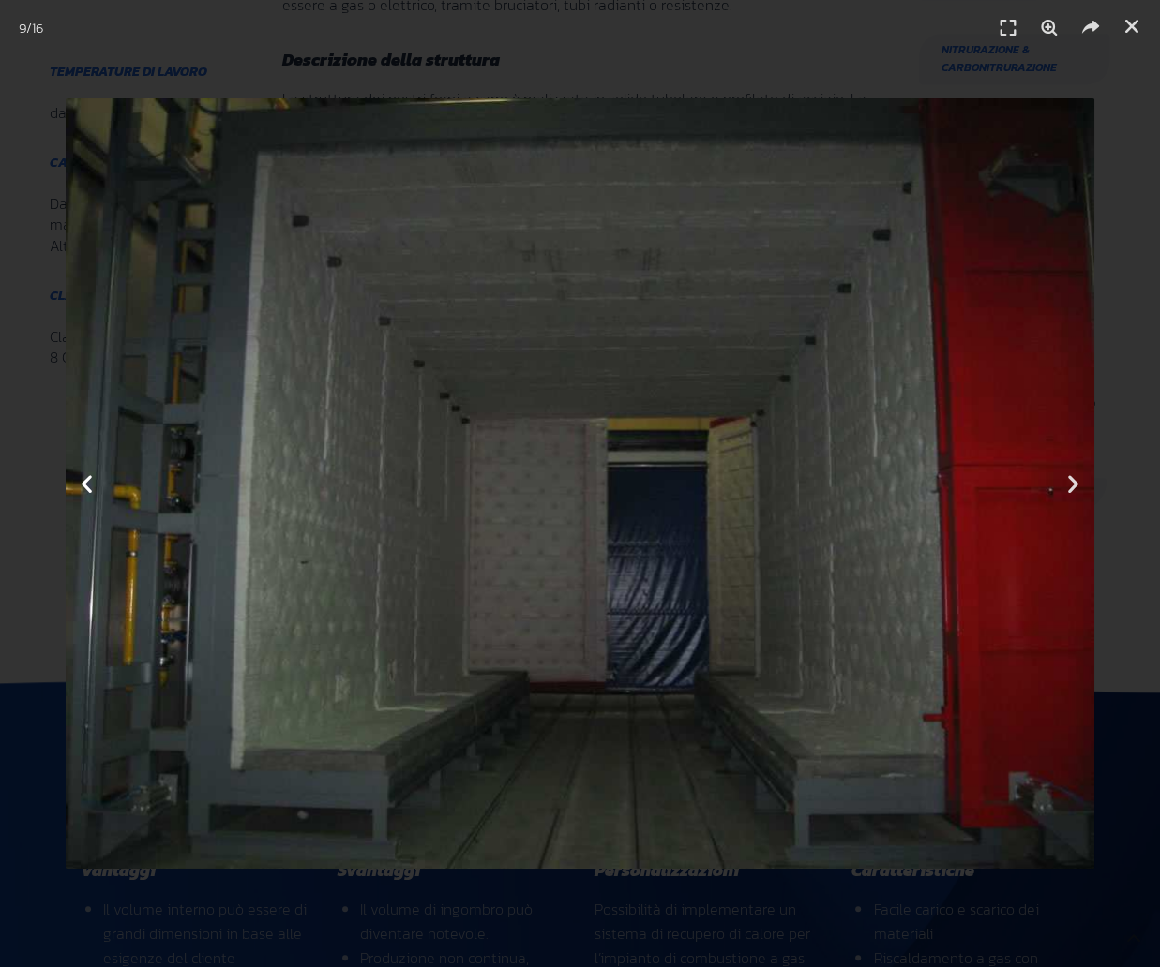
click at [82, 484] on icon "Previous slide" at bounding box center [86, 483] width 23 height 23
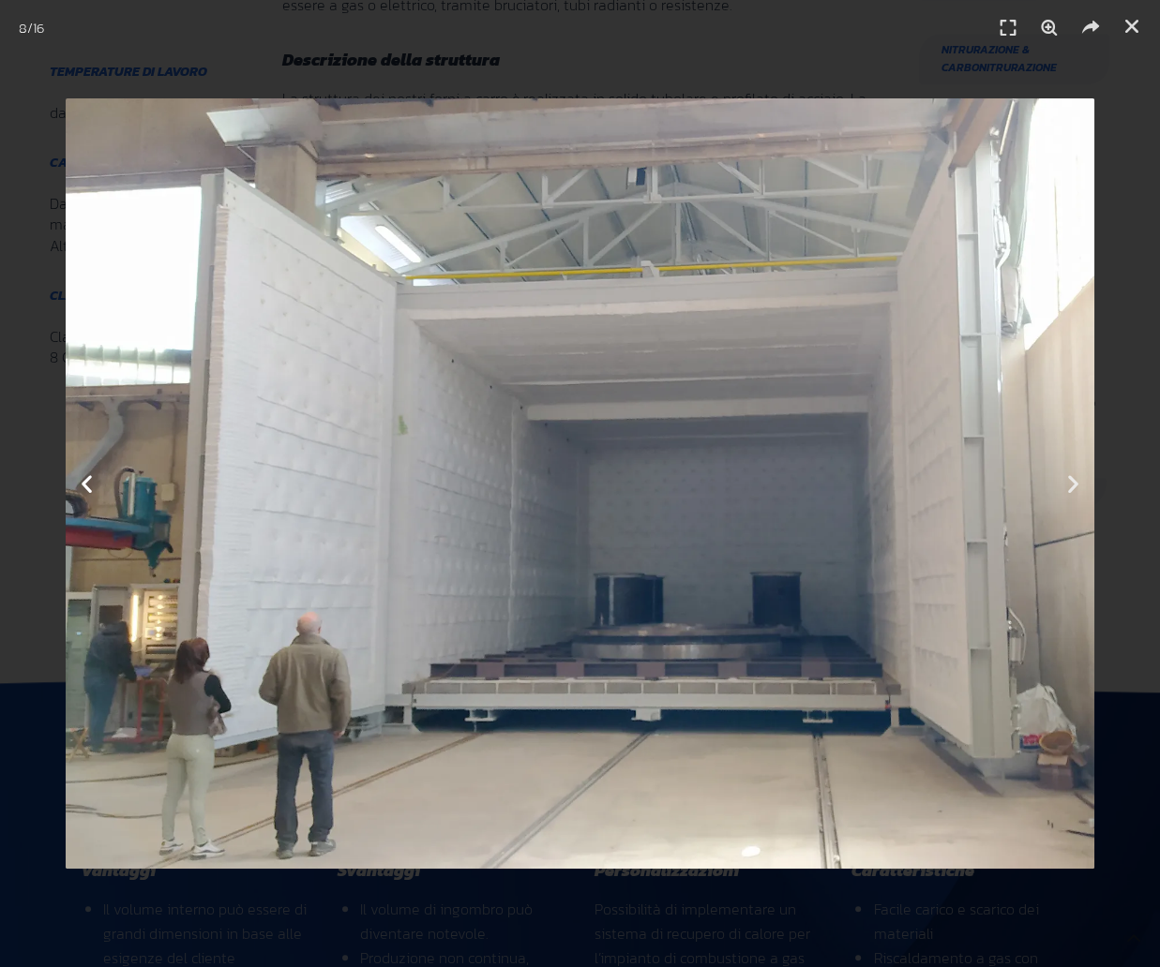
click at [82, 484] on icon "Previous slide" at bounding box center [86, 483] width 23 height 23
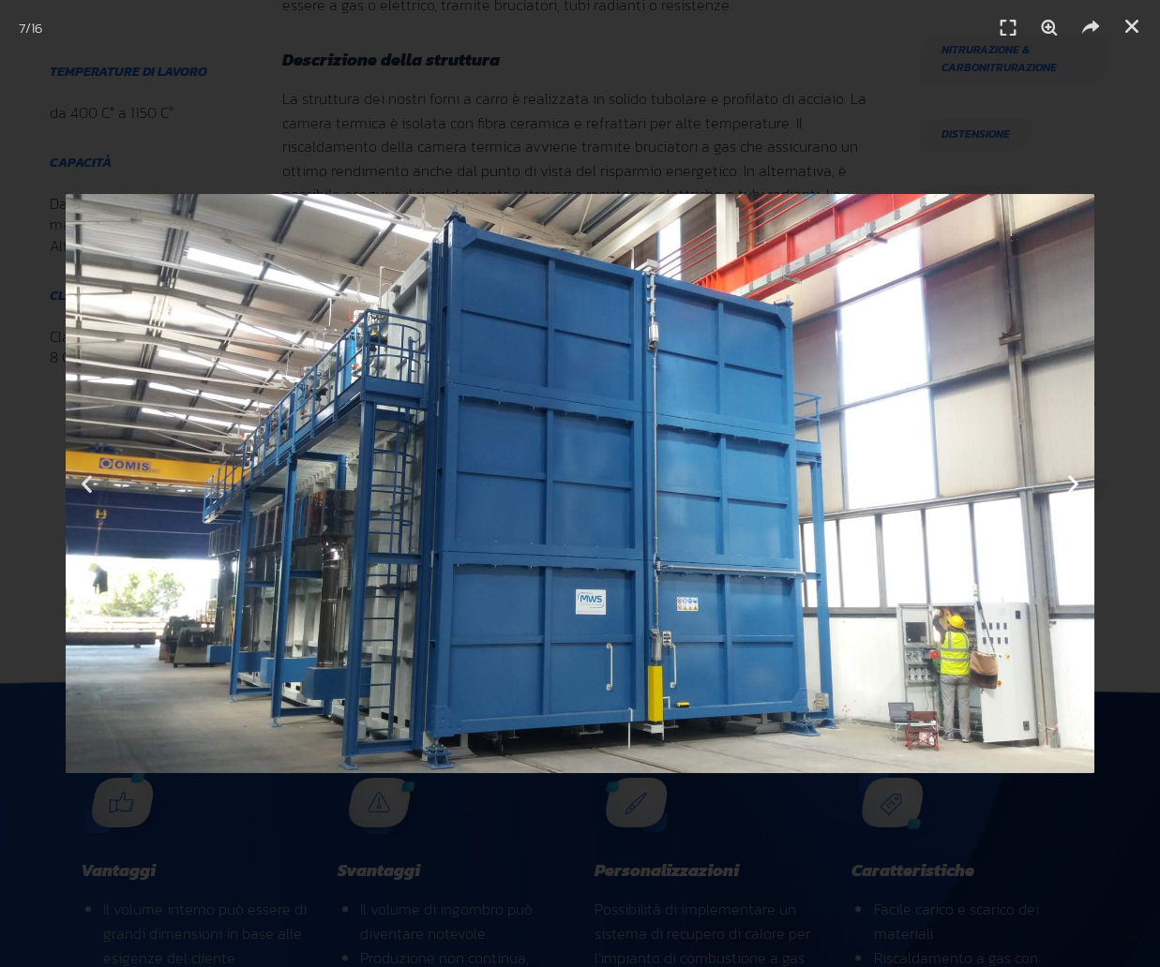
click at [1073, 483] on icon "Next slide" at bounding box center [1072, 483] width 23 height 23
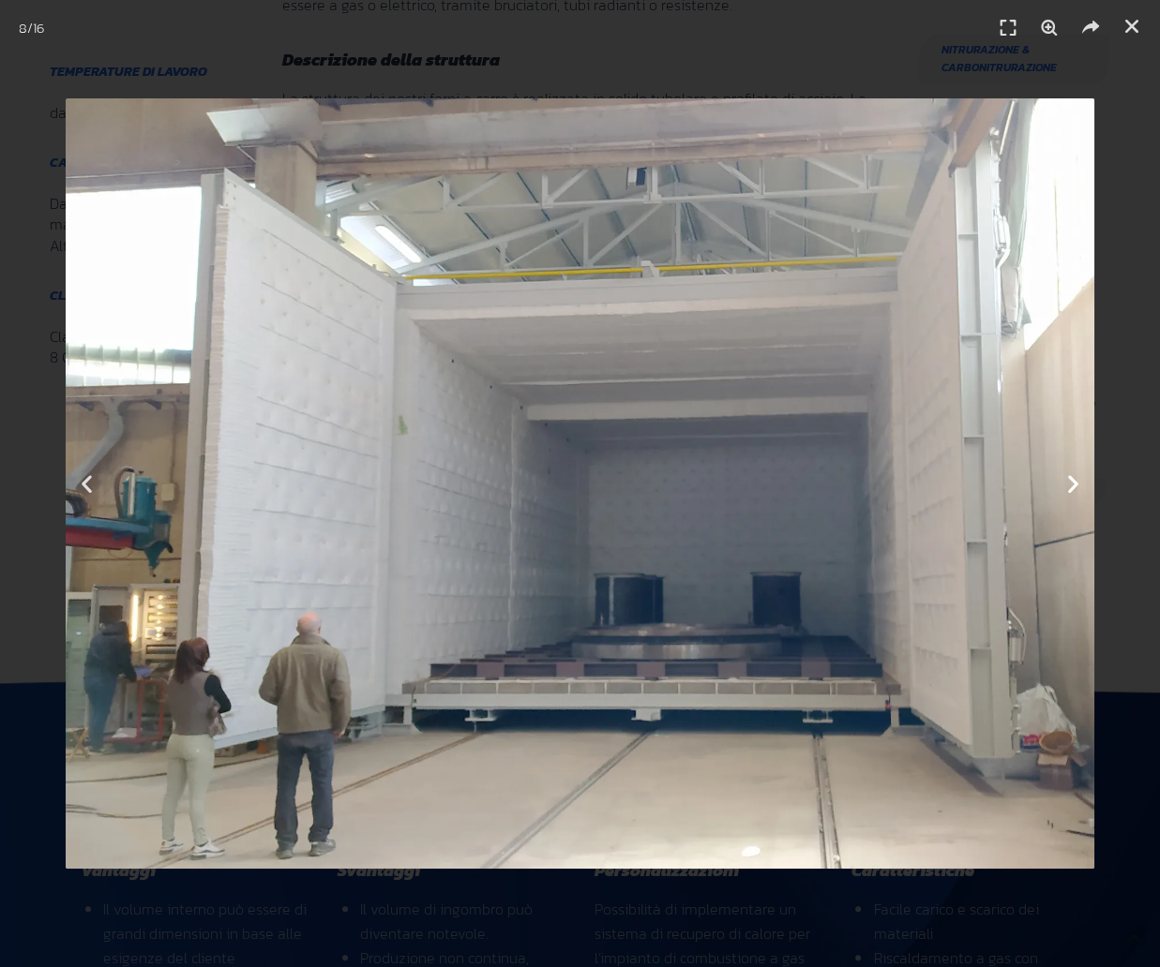
click at [1073, 483] on icon "Next slide" at bounding box center [1072, 483] width 23 height 23
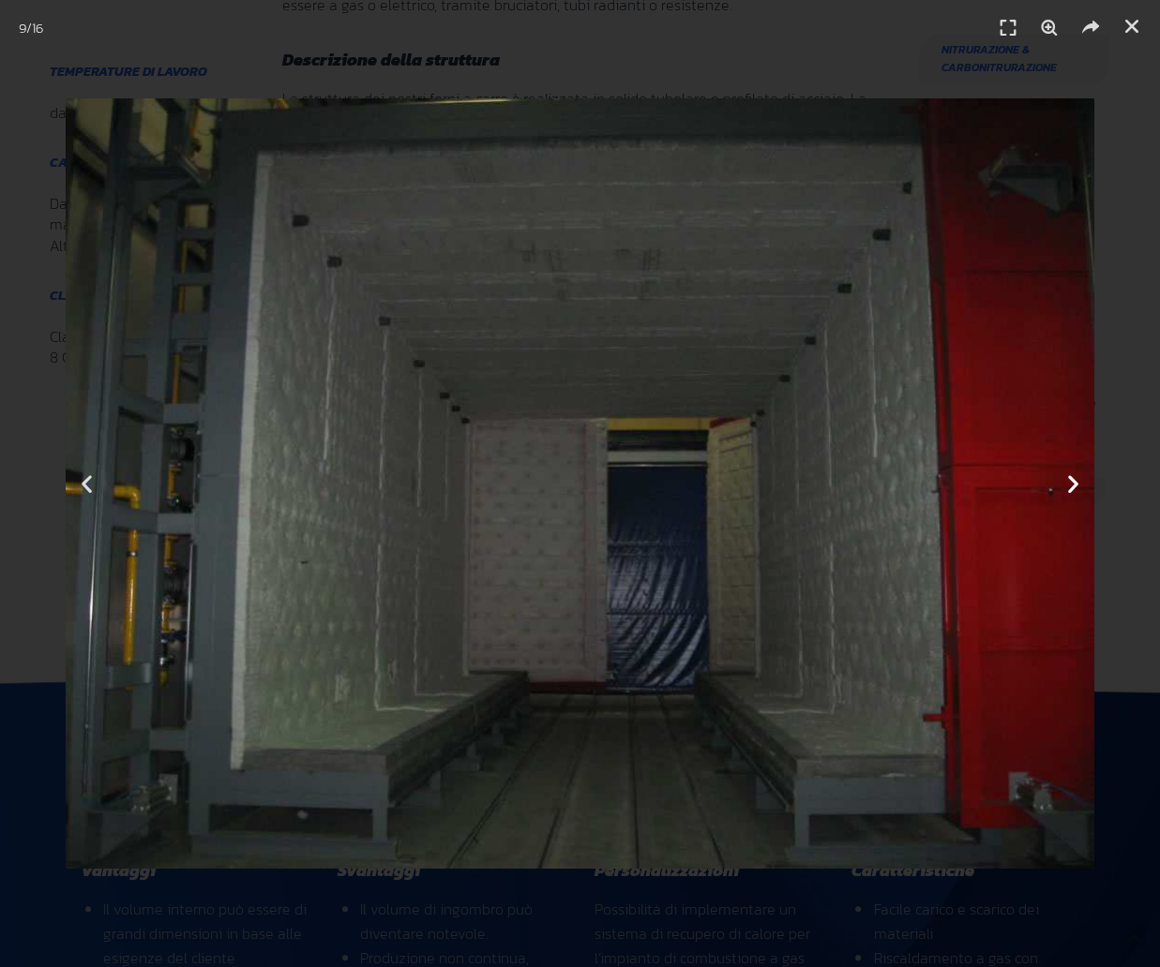
click at [1073, 483] on icon "Next slide" at bounding box center [1072, 483] width 23 height 23
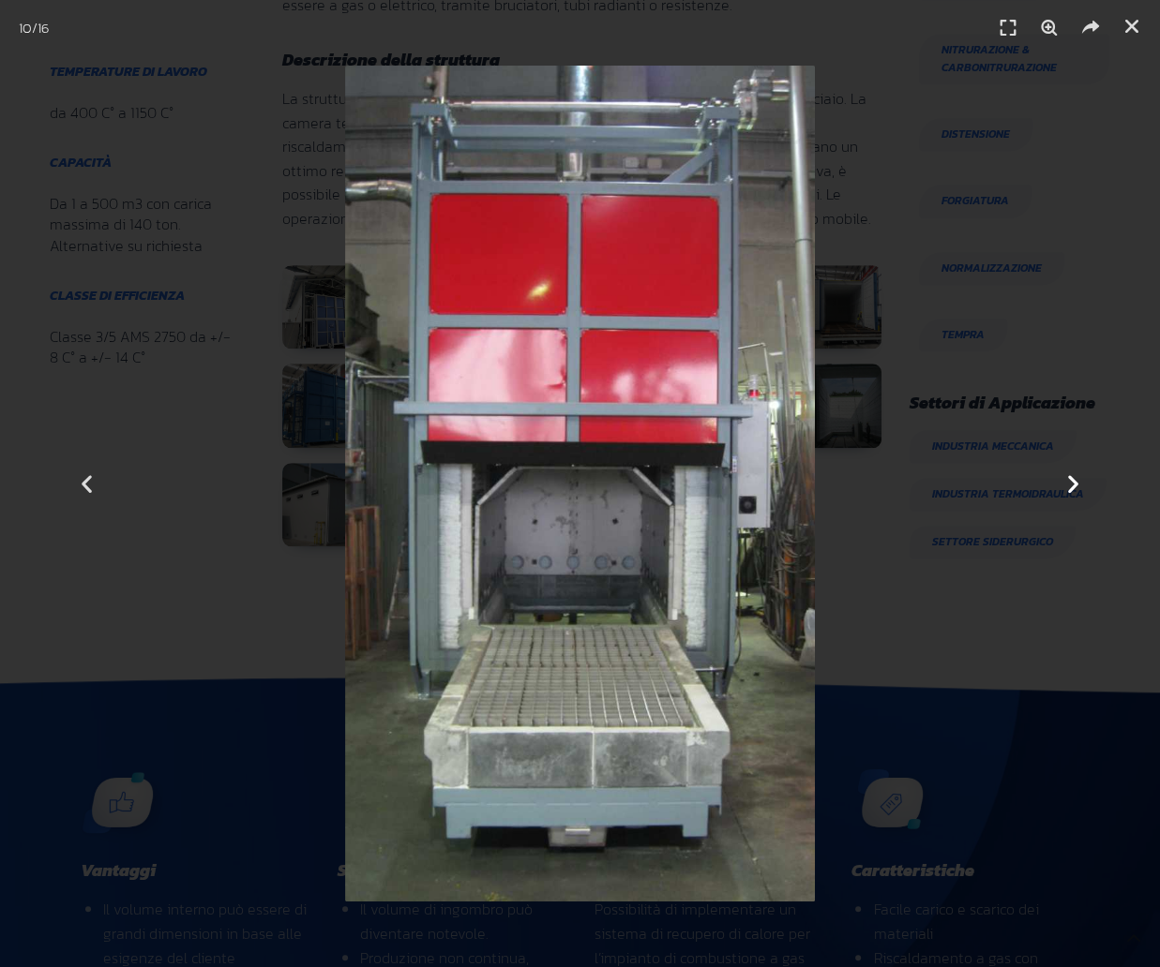
click at [1073, 483] on icon "Next slide" at bounding box center [1072, 483] width 23 height 23
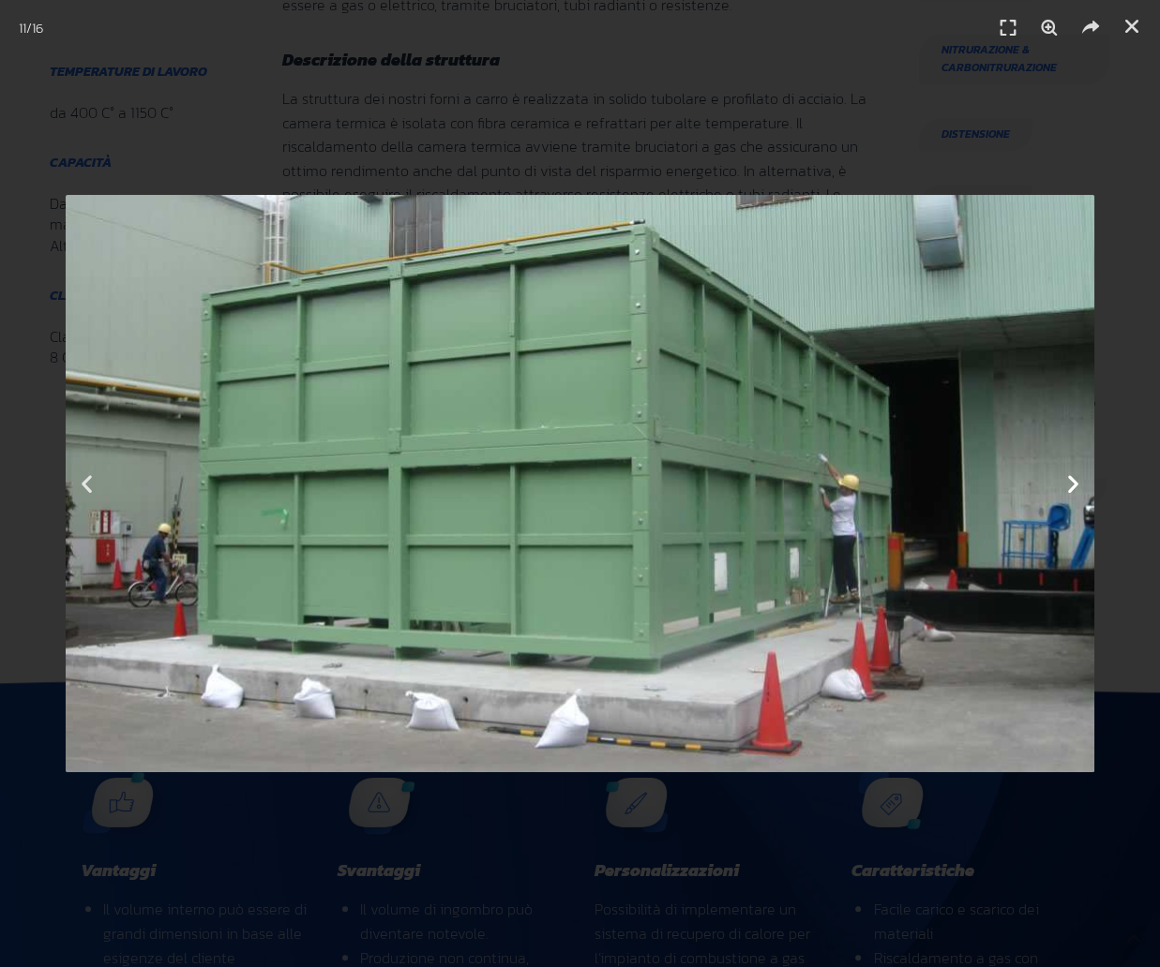
click at [1073, 483] on icon "Next slide" at bounding box center [1072, 483] width 23 height 23
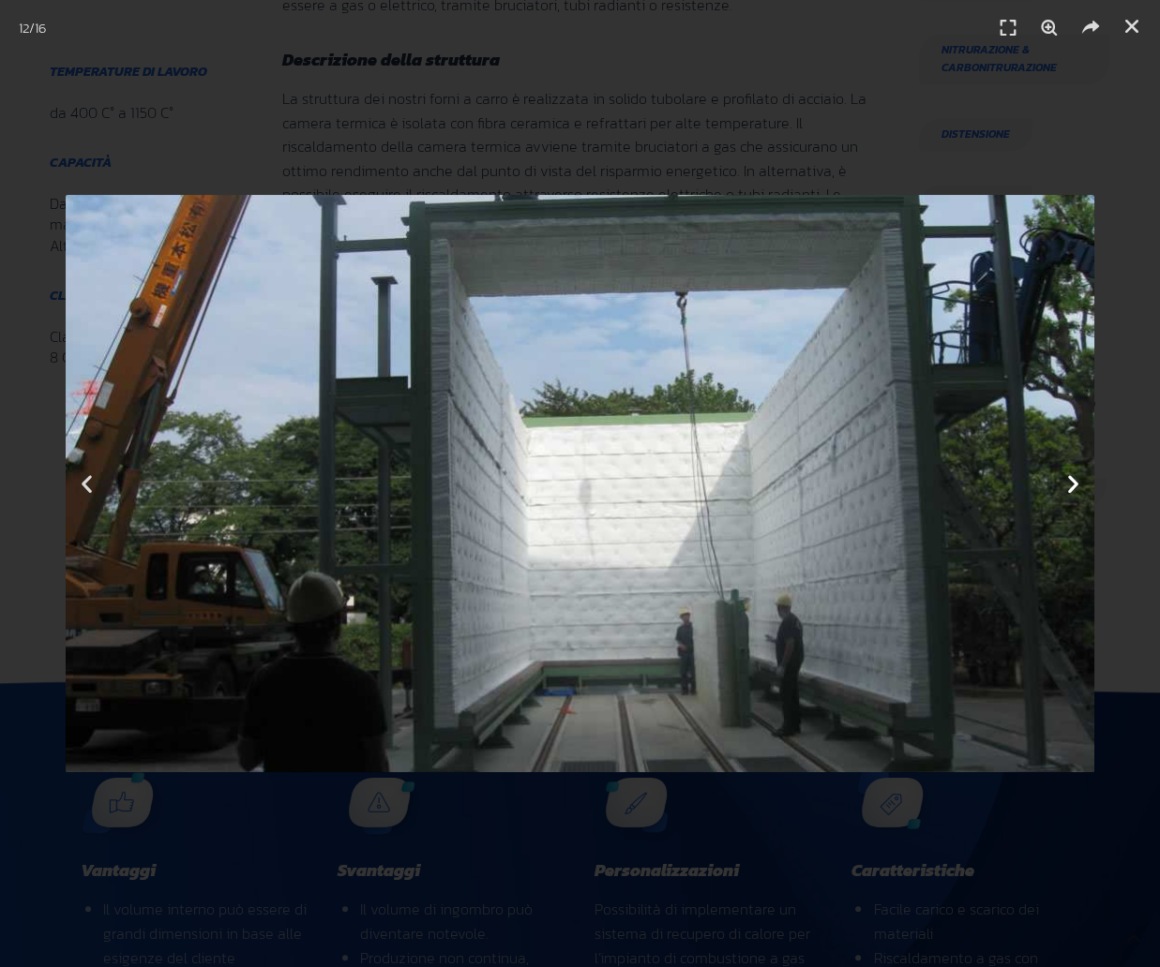
click at [1073, 483] on icon "Next slide" at bounding box center [1072, 483] width 23 height 23
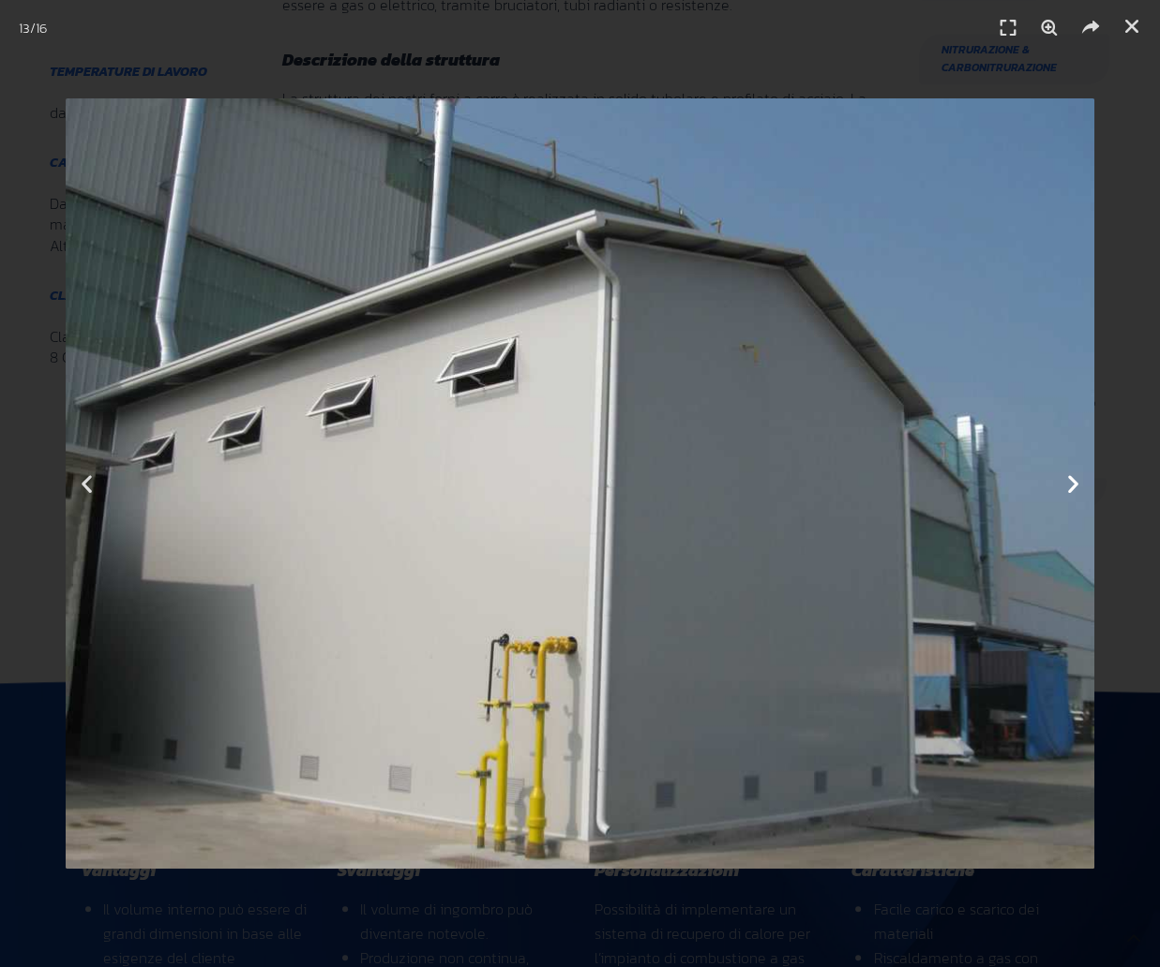
click at [1073, 483] on icon "Next slide" at bounding box center [1072, 483] width 23 height 23
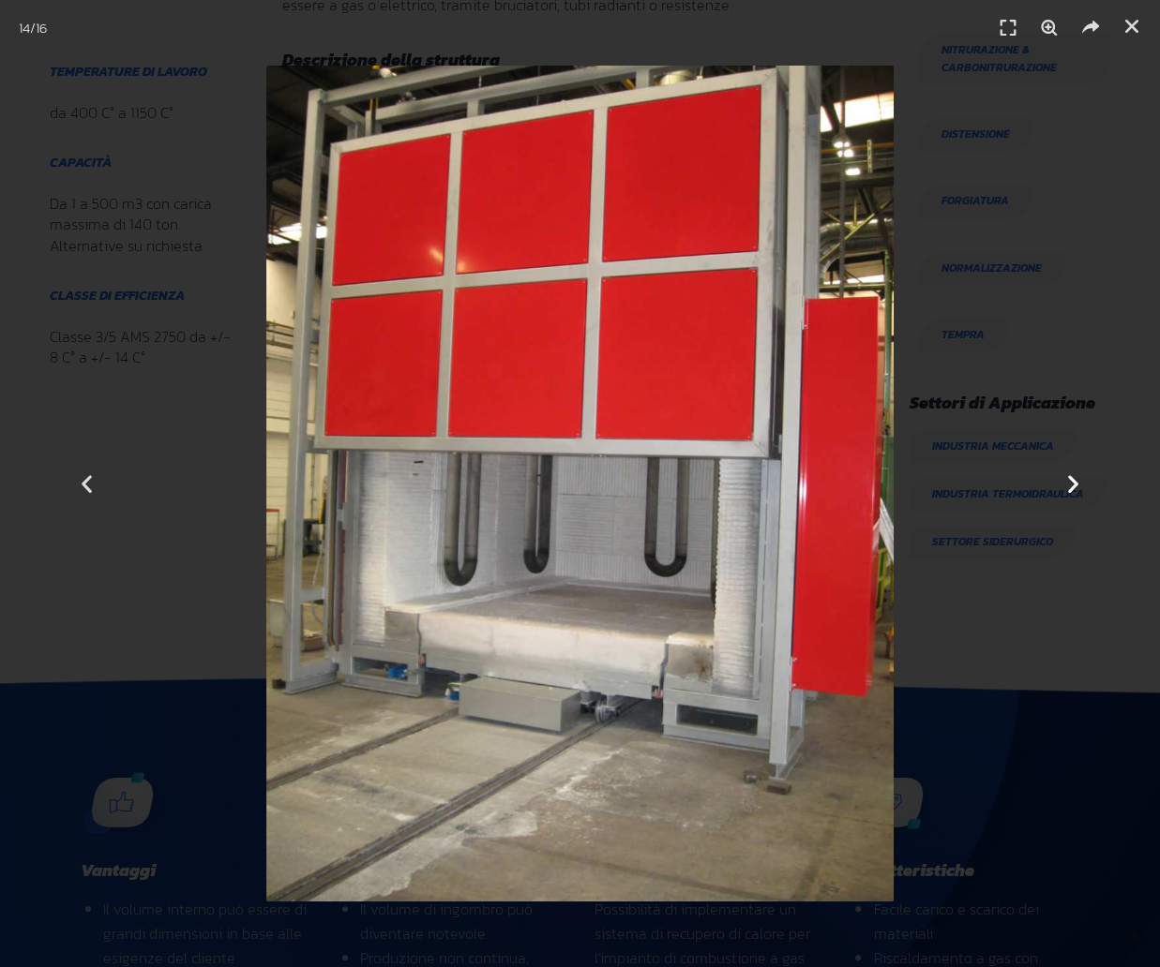
click at [1073, 483] on icon "Next slide" at bounding box center [1072, 483] width 23 height 23
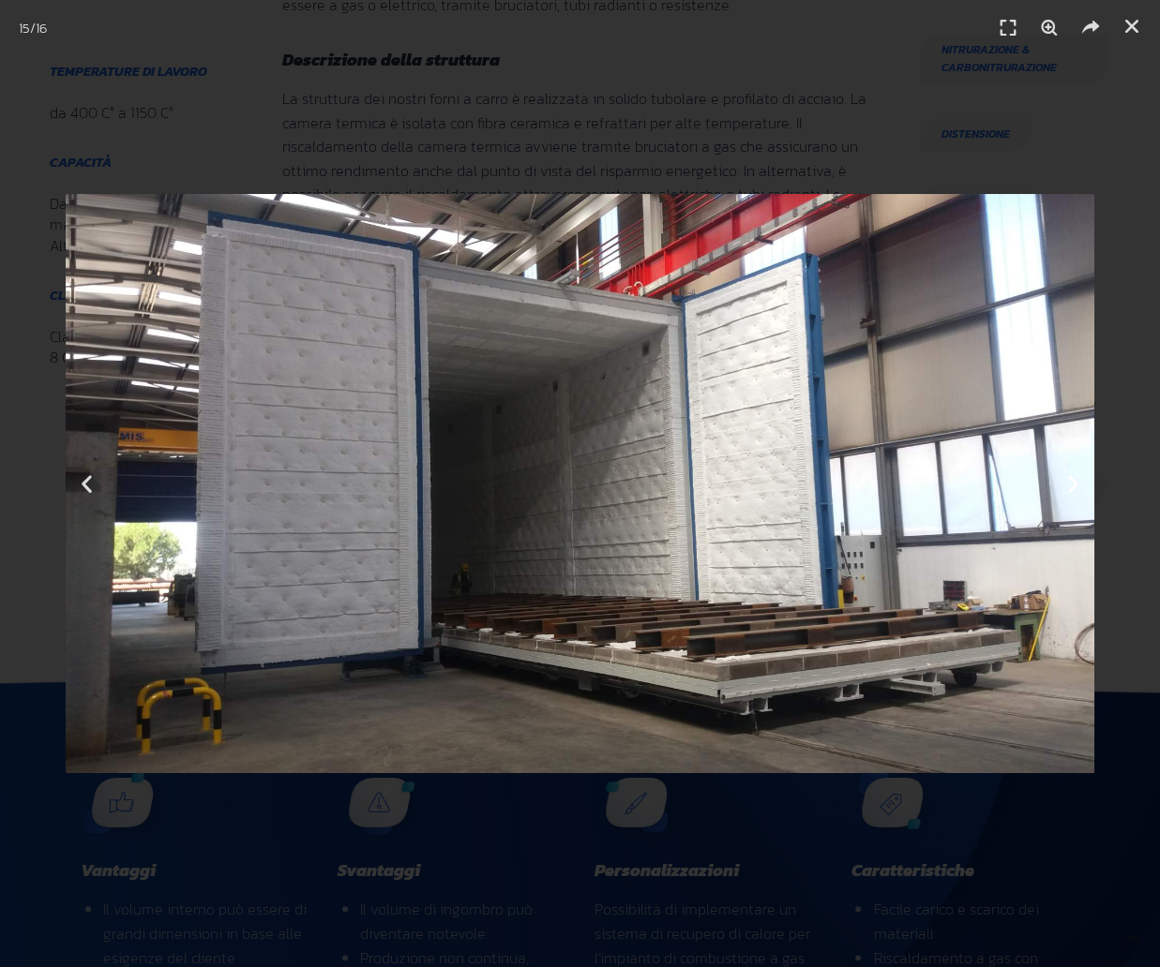
click at [1073, 483] on icon "Next slide" at bounding box center [1072, 483] width 23 height 23
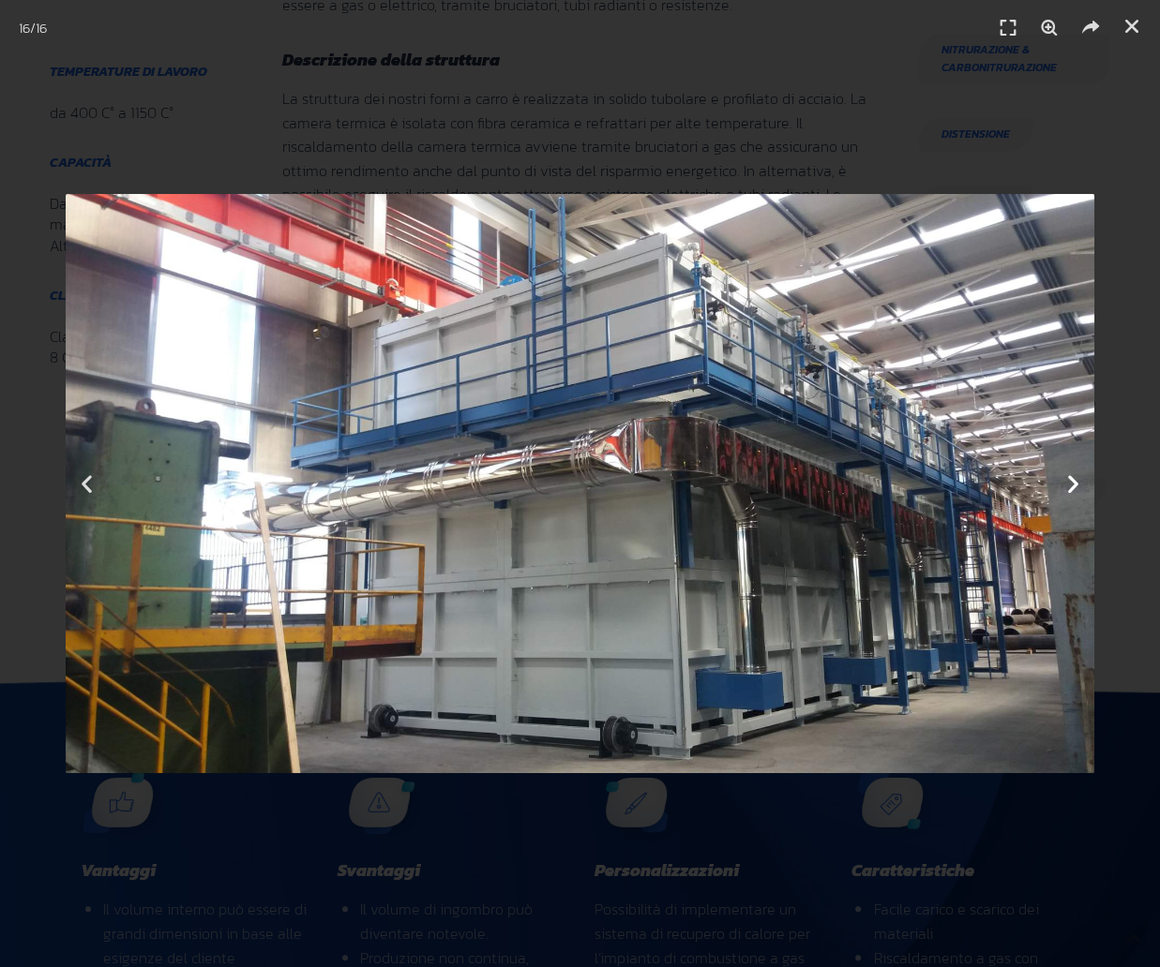
click at [1073, 483] on icon "Next slide" at bounding box center [1072, 483] width 23 height 23
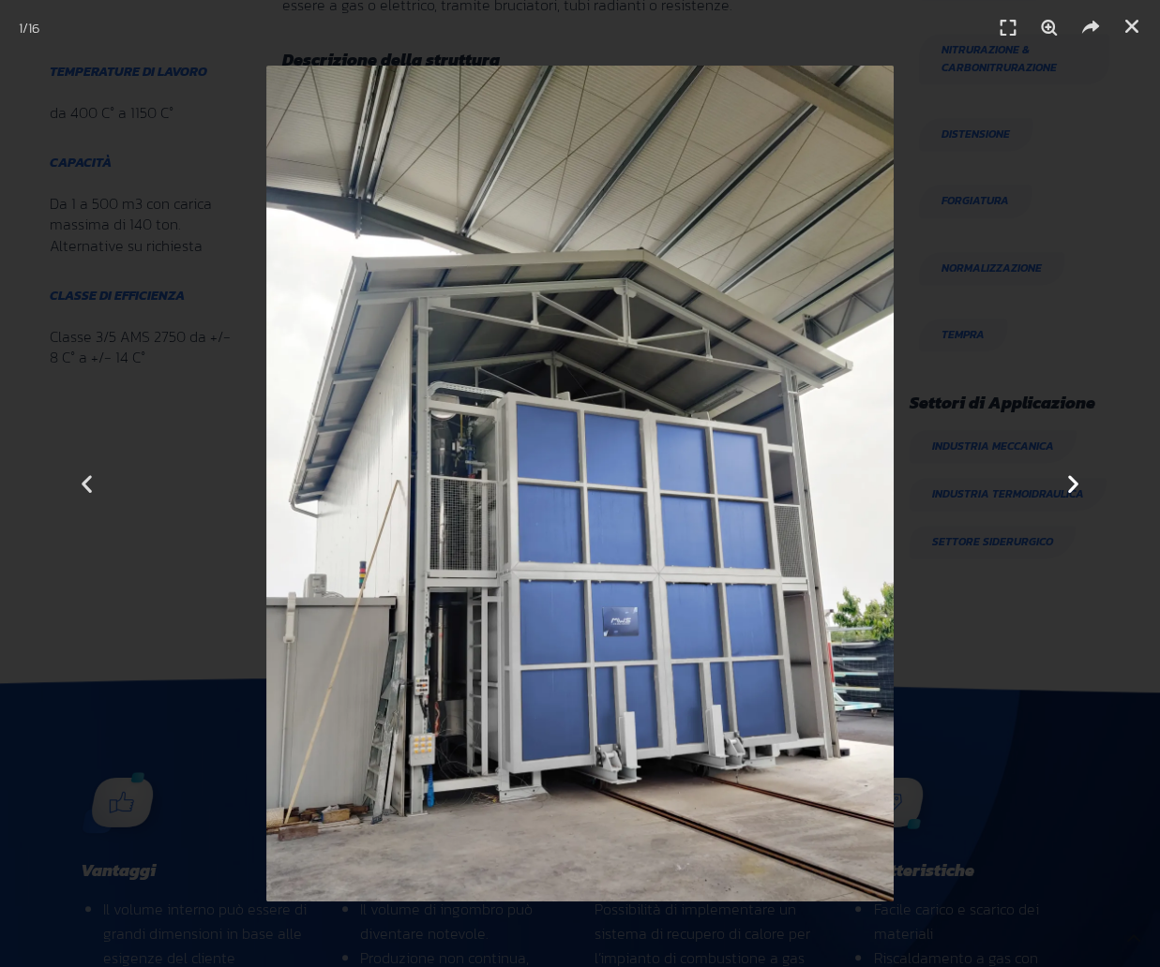
click at [1073, 483] on icon "Next slide" at bounding box center [1072, 483] width 23 height 23
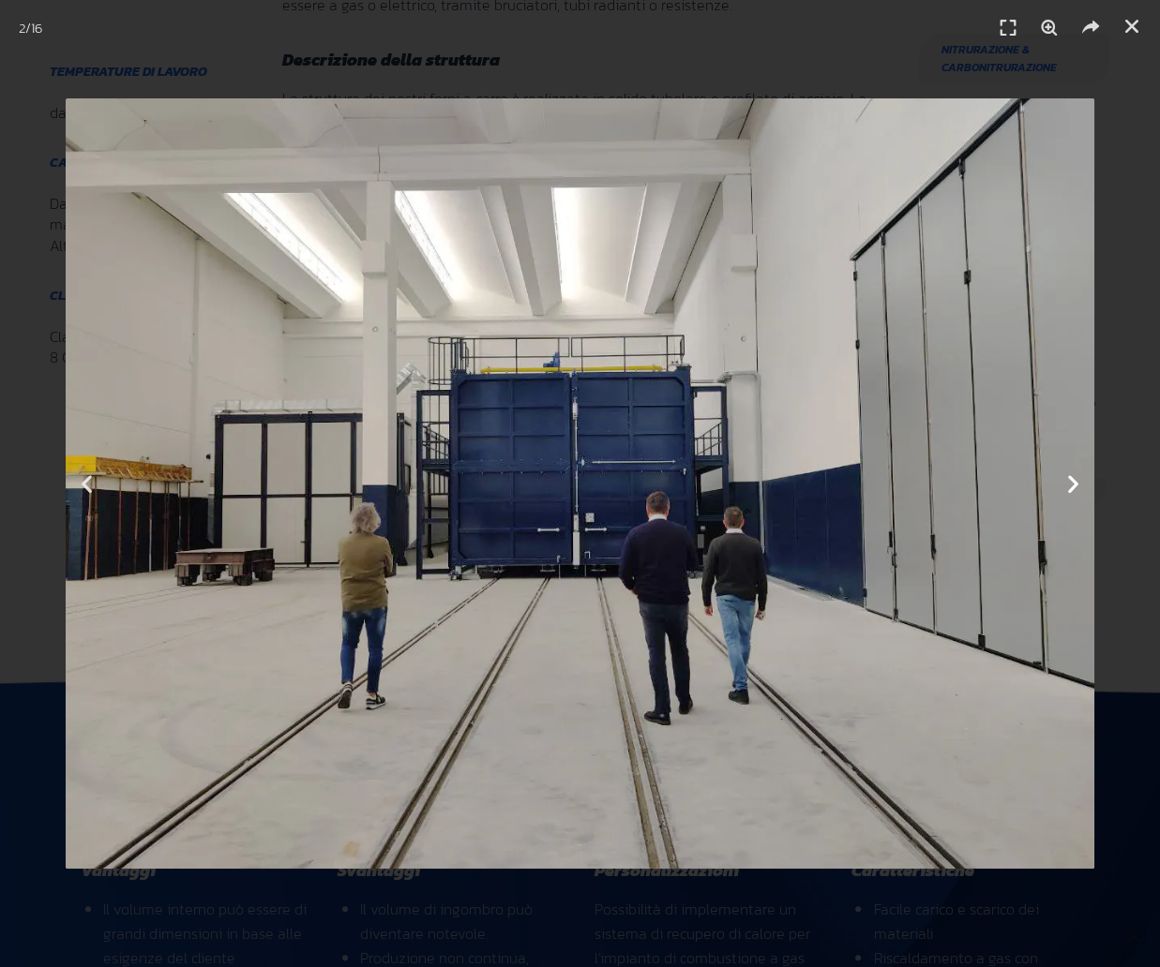
click at [1076, 488] on icon "Next slide" at bounding box center [1072, 483] width 23 height 23
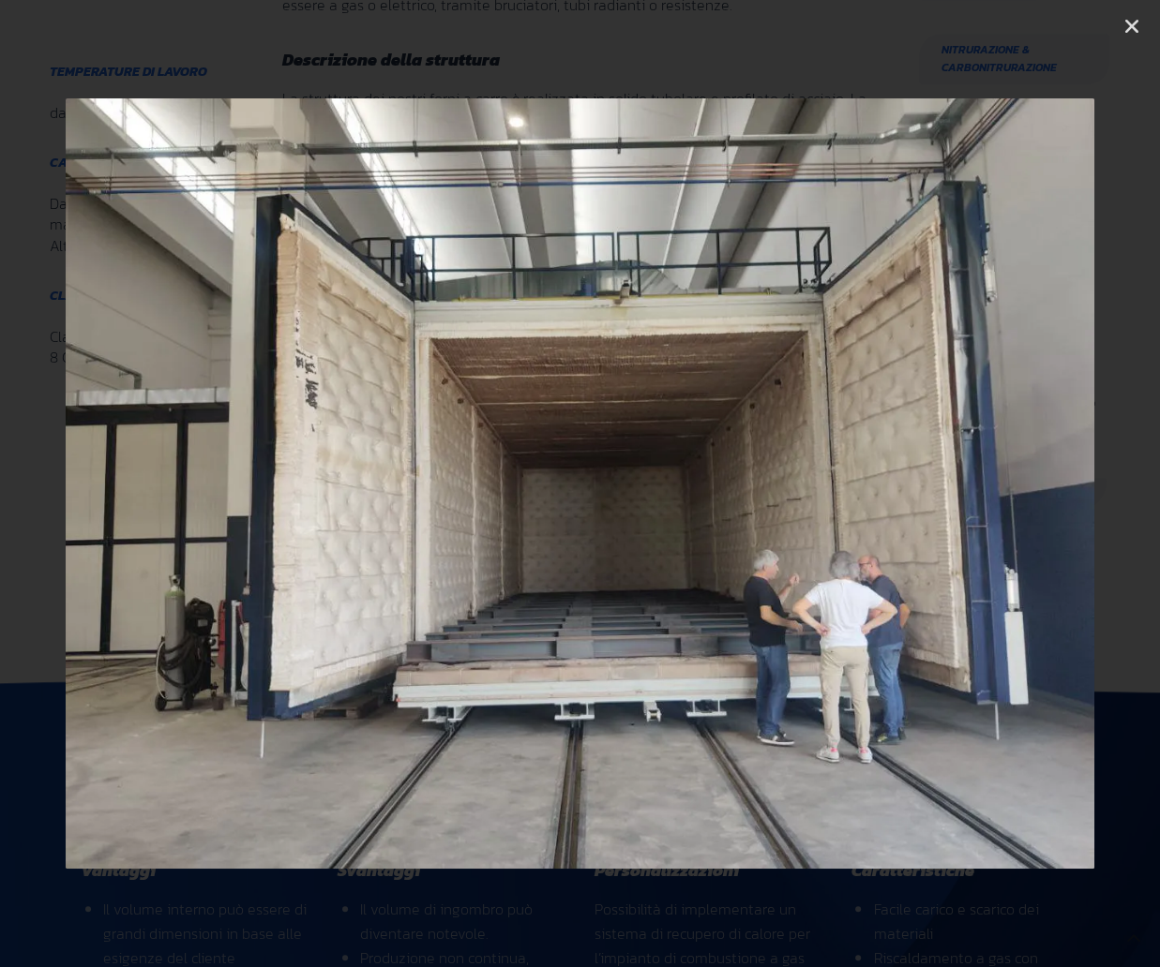
click at [1076, 488] on icon "Next slide" at bounding box center [1072, 483] width 23 height 23
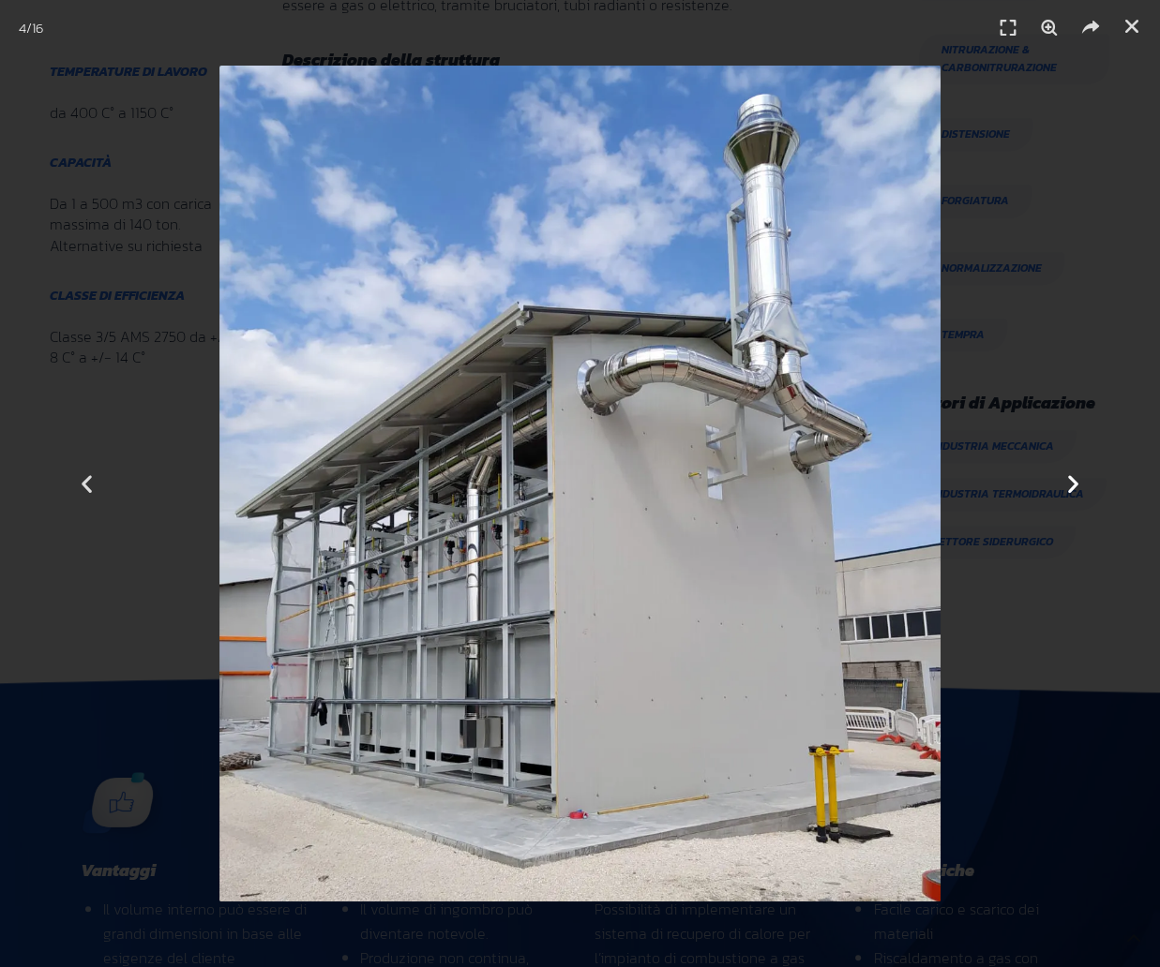
click at [1076, 488] on icon "Next slide" at bounding box center [1072, 483] width 23 height 23
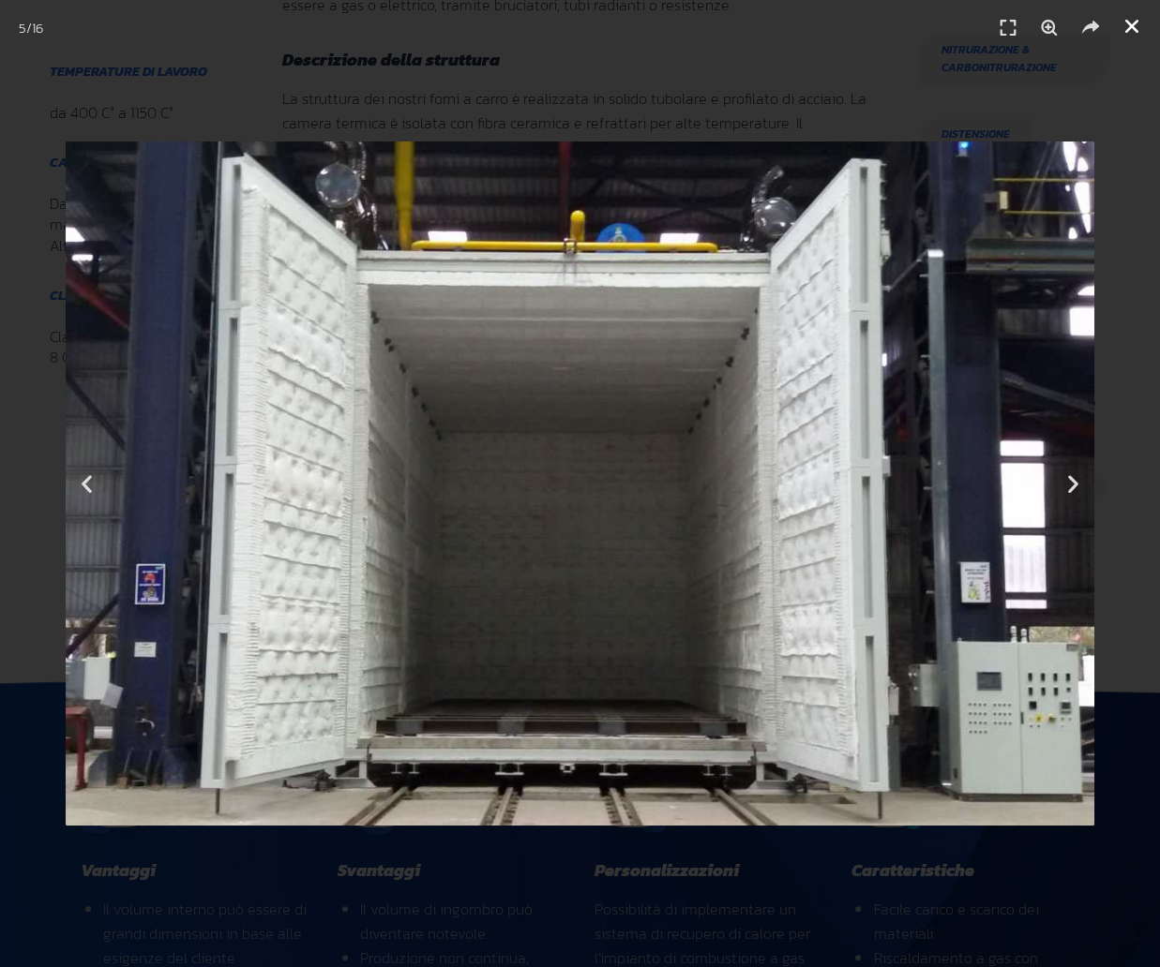
click at [1136, 22] on icon "Chiudi (Esc)" at bounding box center [1131, 26] width 19 height 19
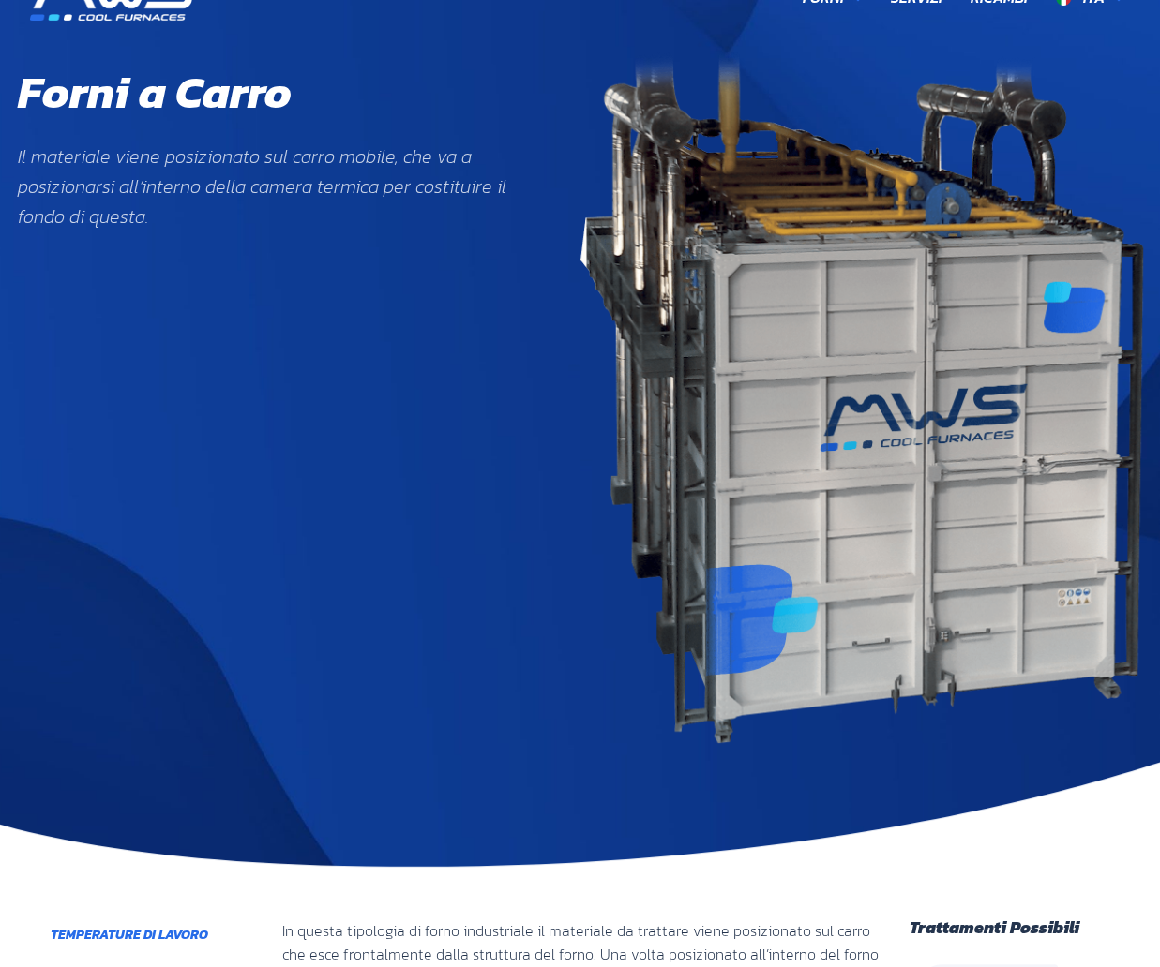
scroll to position [0, 0]
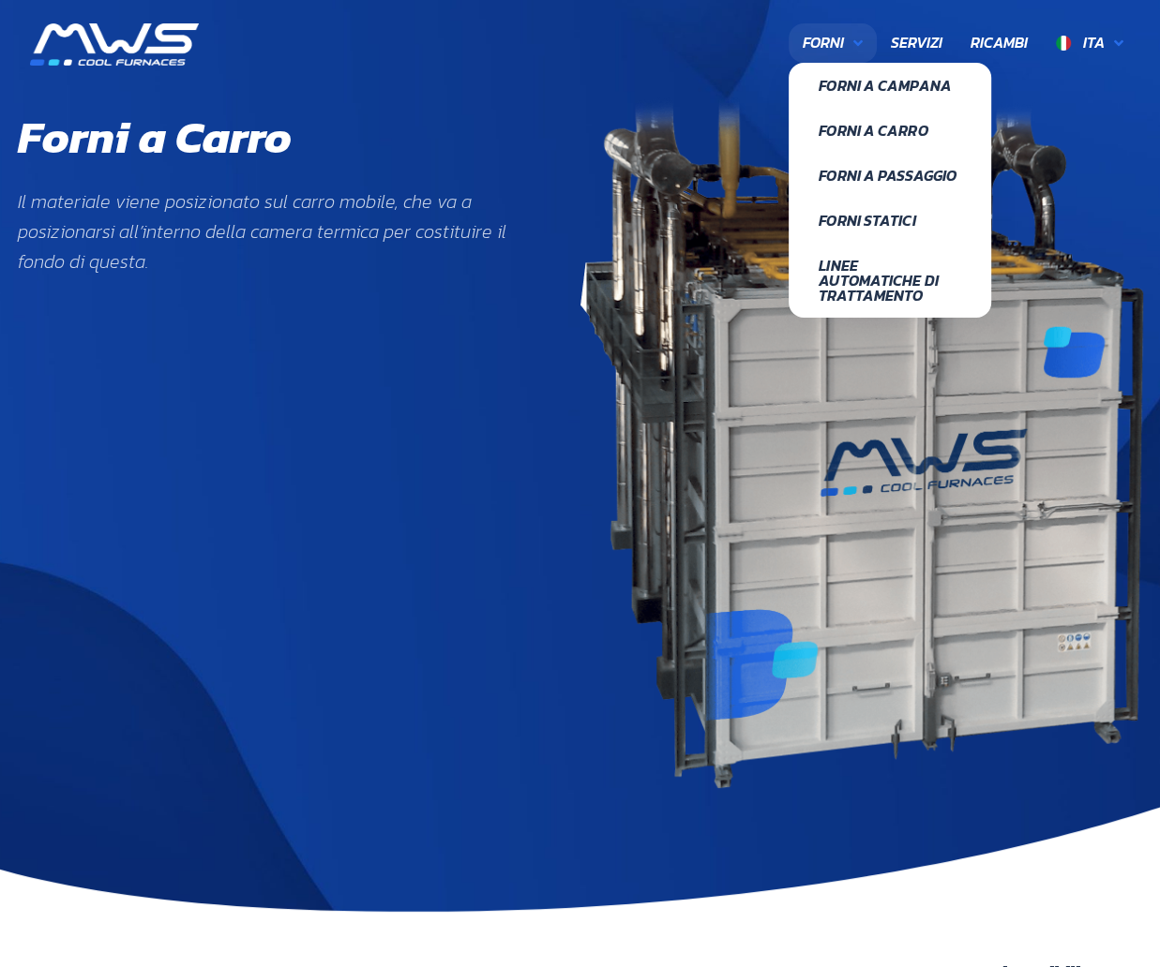
click at [856, 36] on icon at bounding box center [857, 43] width 9 height 15
click at [858, 78] on span "Forni a Campana" at bounding box center [889, 85] width 142 height 15
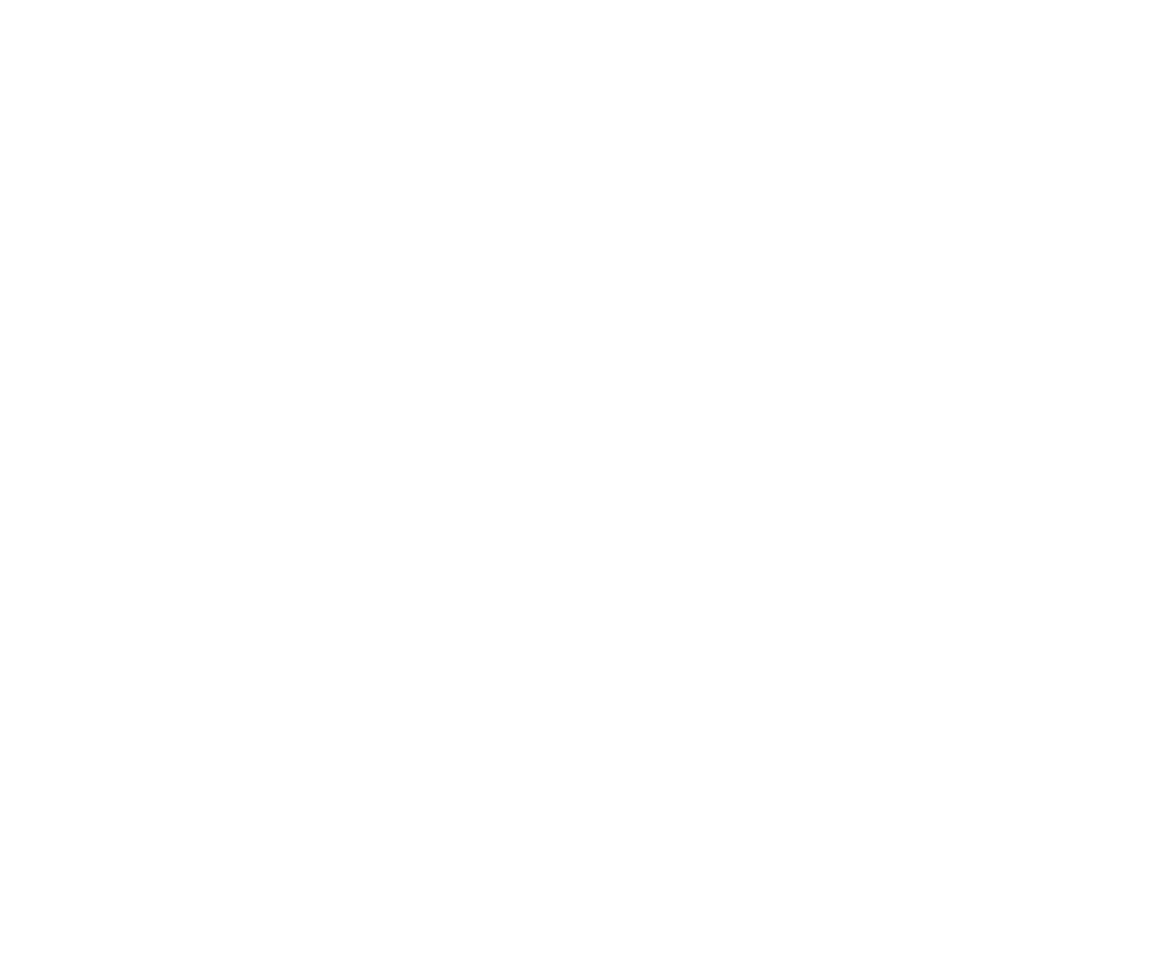
scroll to position [708, 1096]
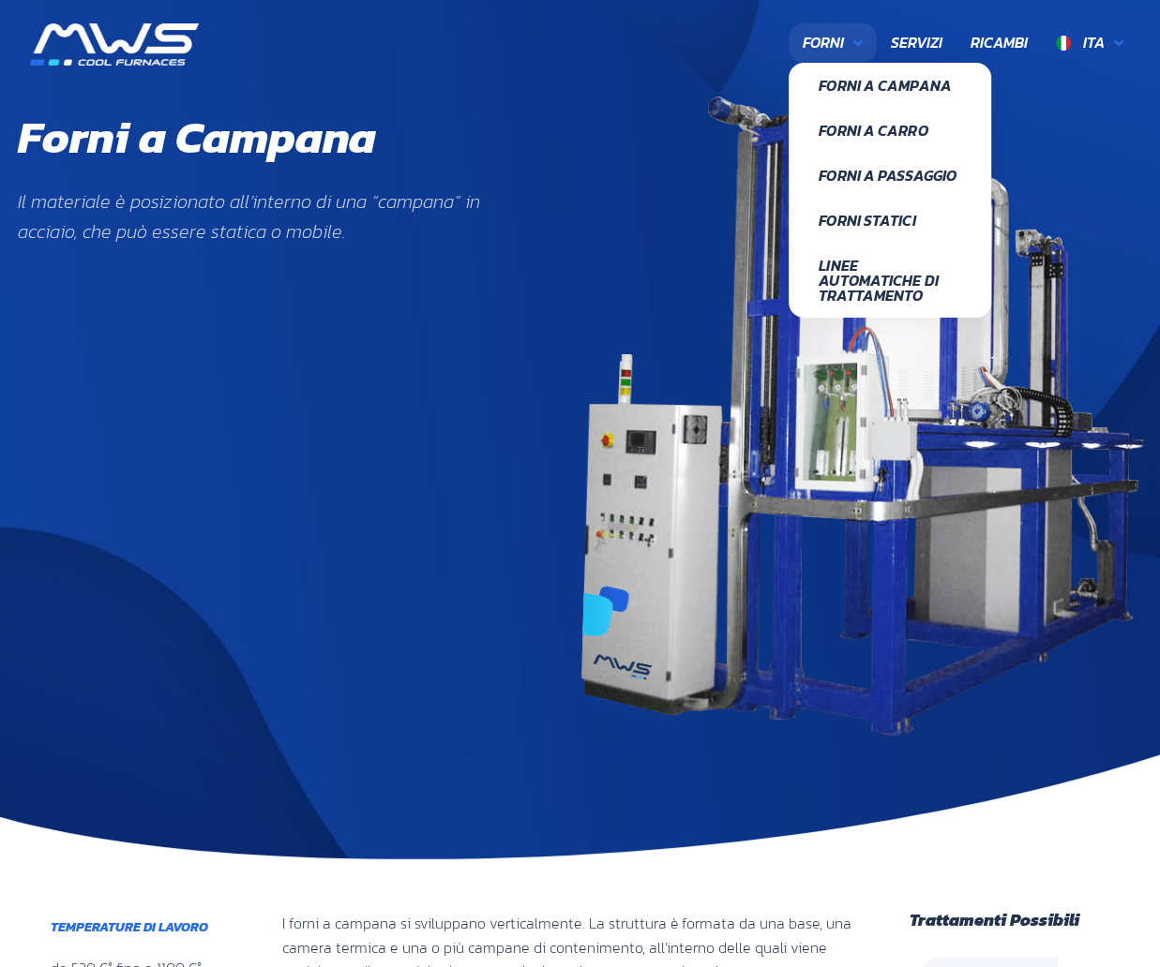
click at [860, 42] on icon at bounding box center [857, 43] width 9 height 15
click at [863, 134] on span "Forni a Carro" at bounding box center [889, 130] width 142 height 15
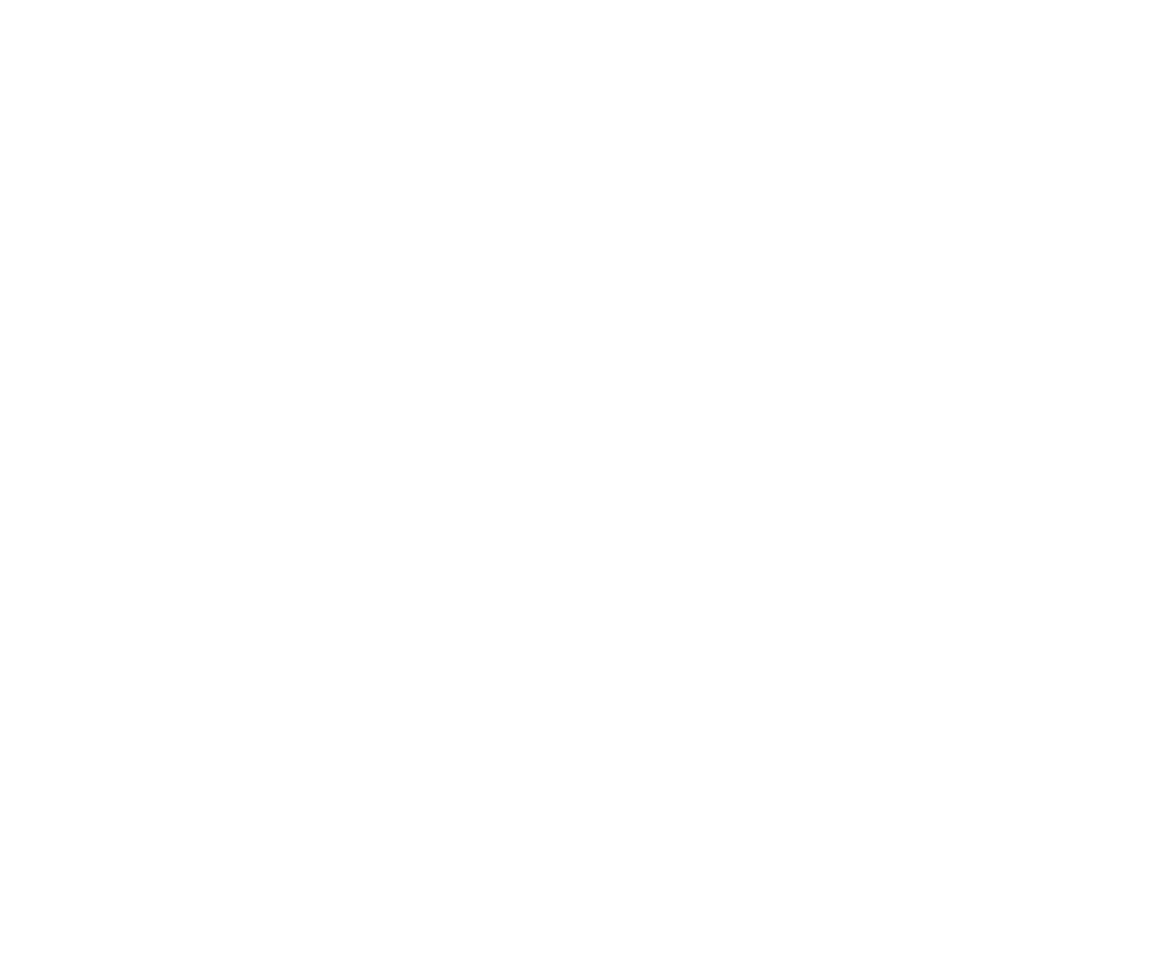
scroll to position [689, 1096]
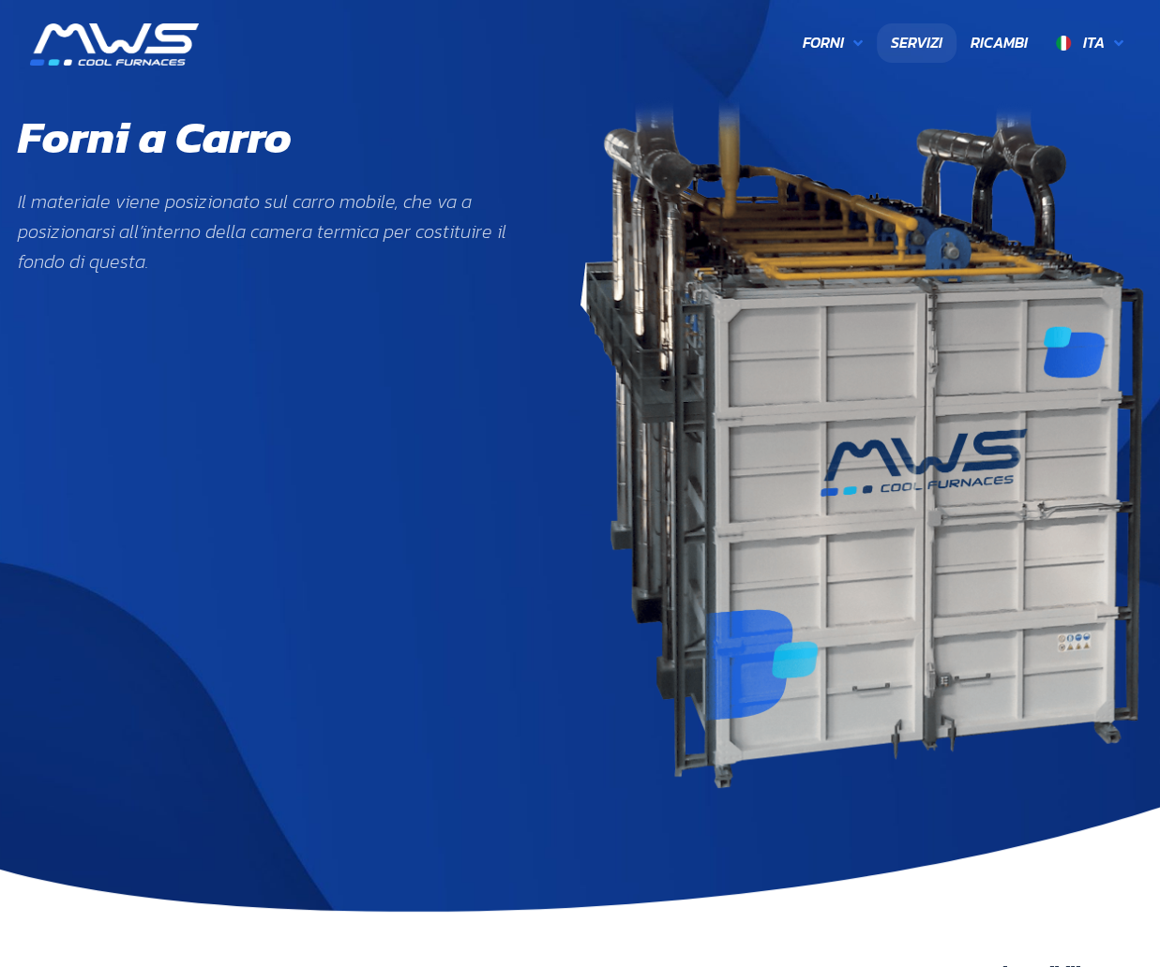
click at [936, 43] on span "Servizi" at bounding box center [917, 43] width 52 height 24
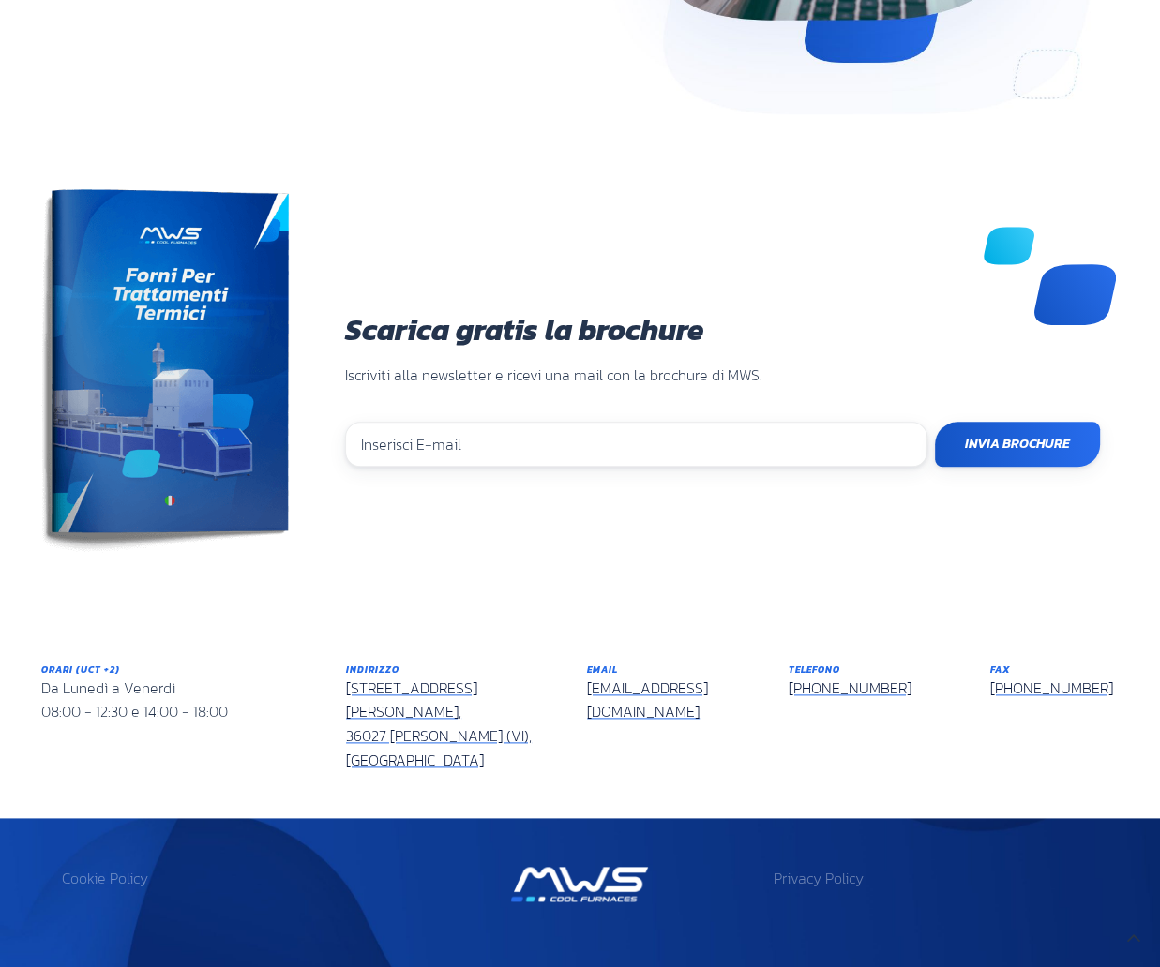
scroll to position [1547, 0]
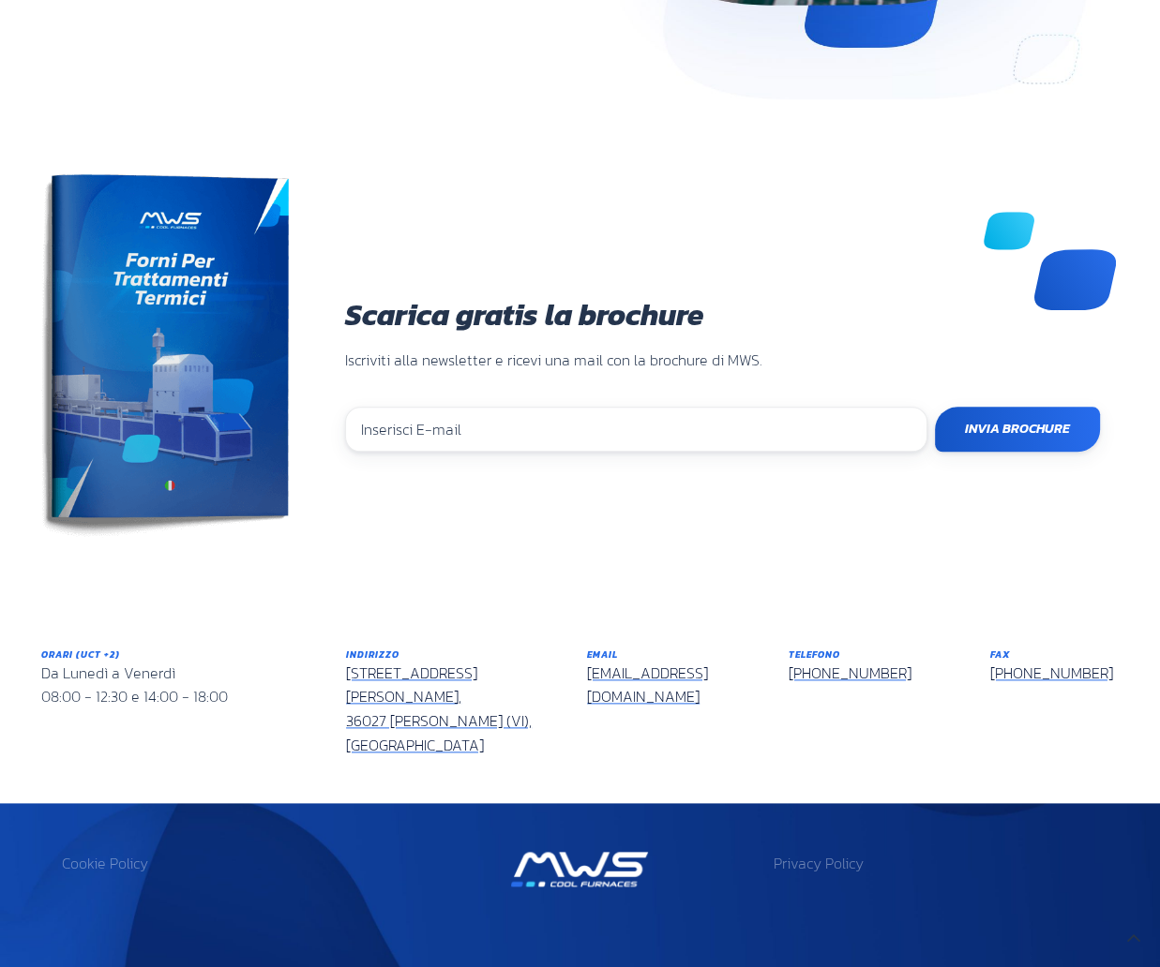
click at [439, 697] on link "[STREET_ADDRESS][PERSON_NAME][PERSON_NAME]" at bounding box center [439, 709] width 186 height 95
